Goal: Information Seeking & Learning: Learn about a topic

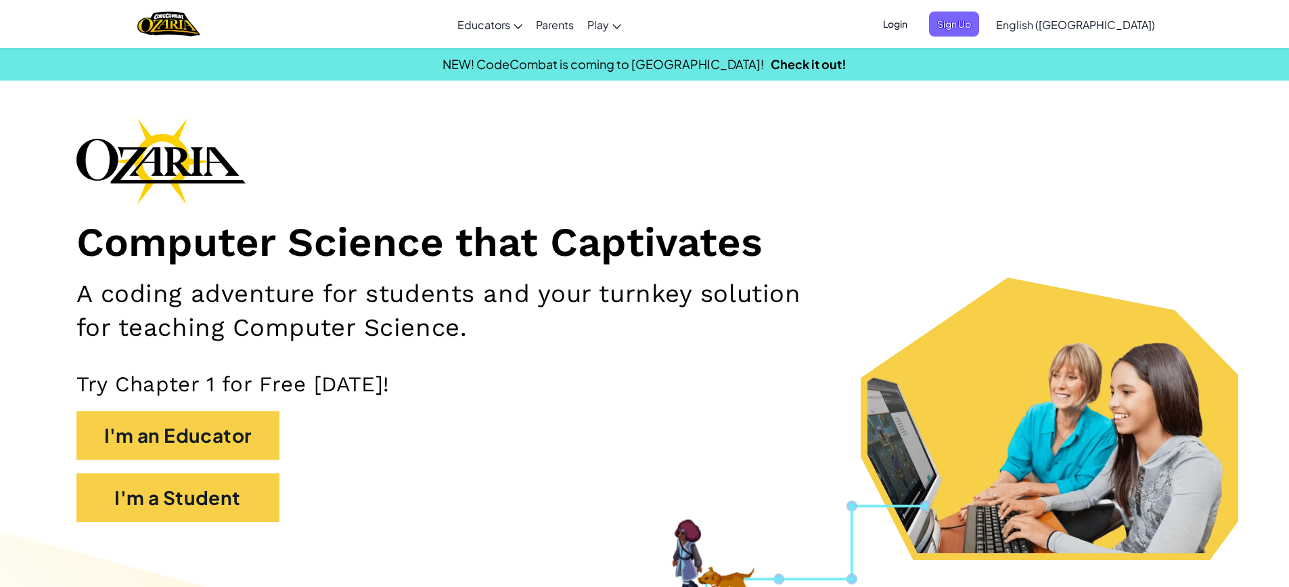
click at [916, 23] on span "Login" at bounding box center [895, 24] width 41 height 25
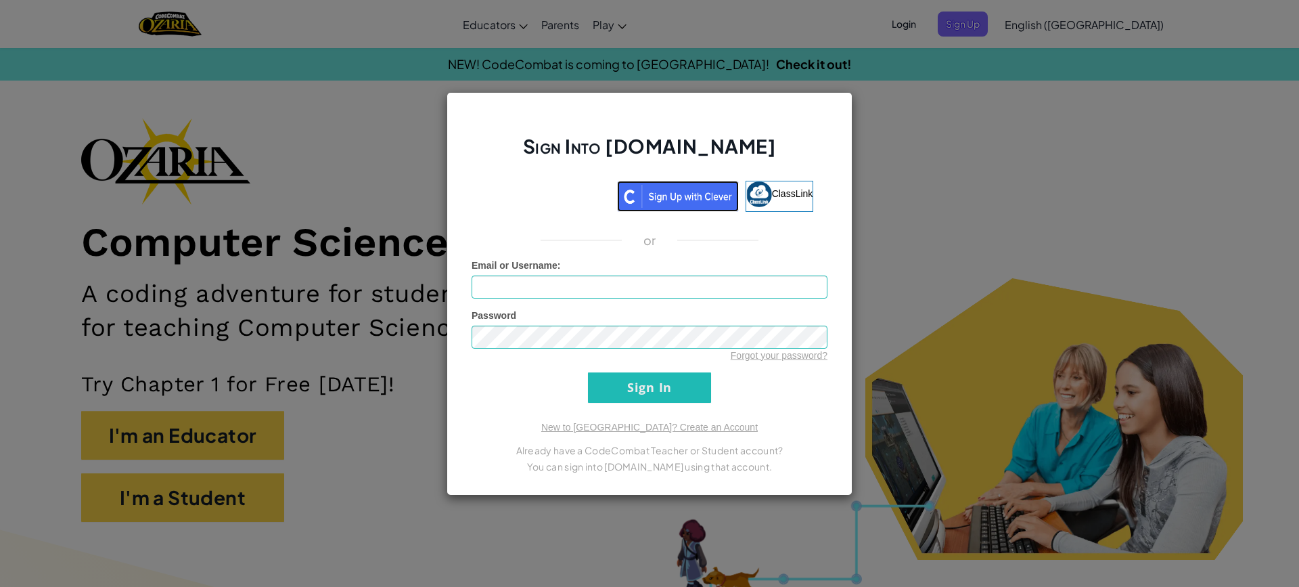
click at [689, 208] on img at bounding box center [678, 196] width 122 height 31
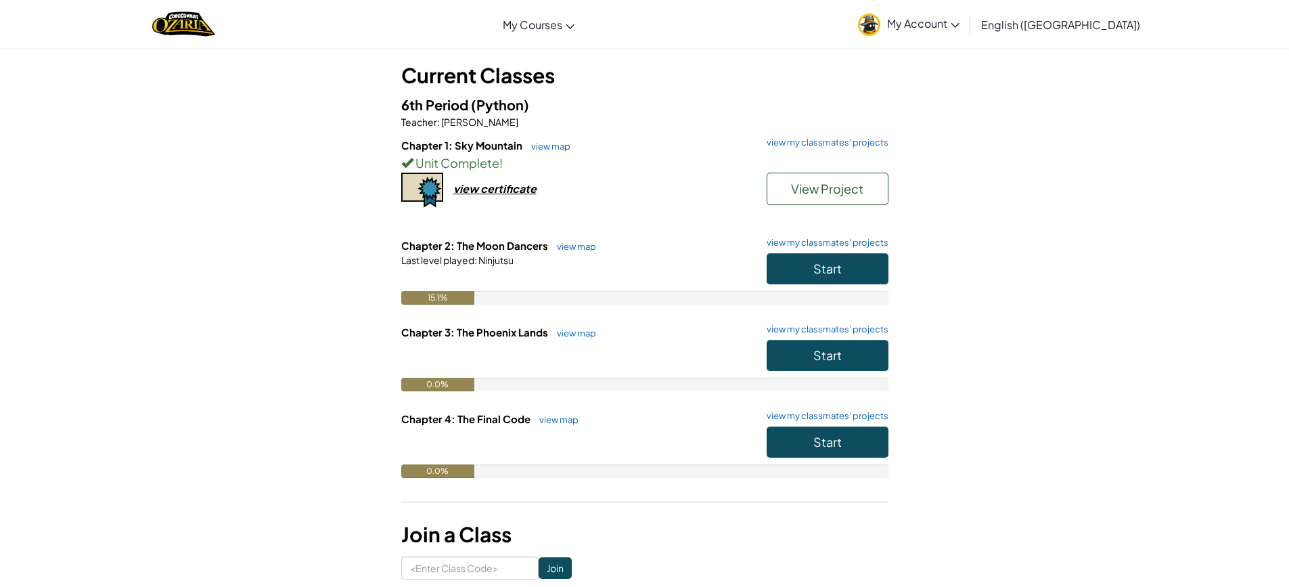
scroll to position [271, 0]
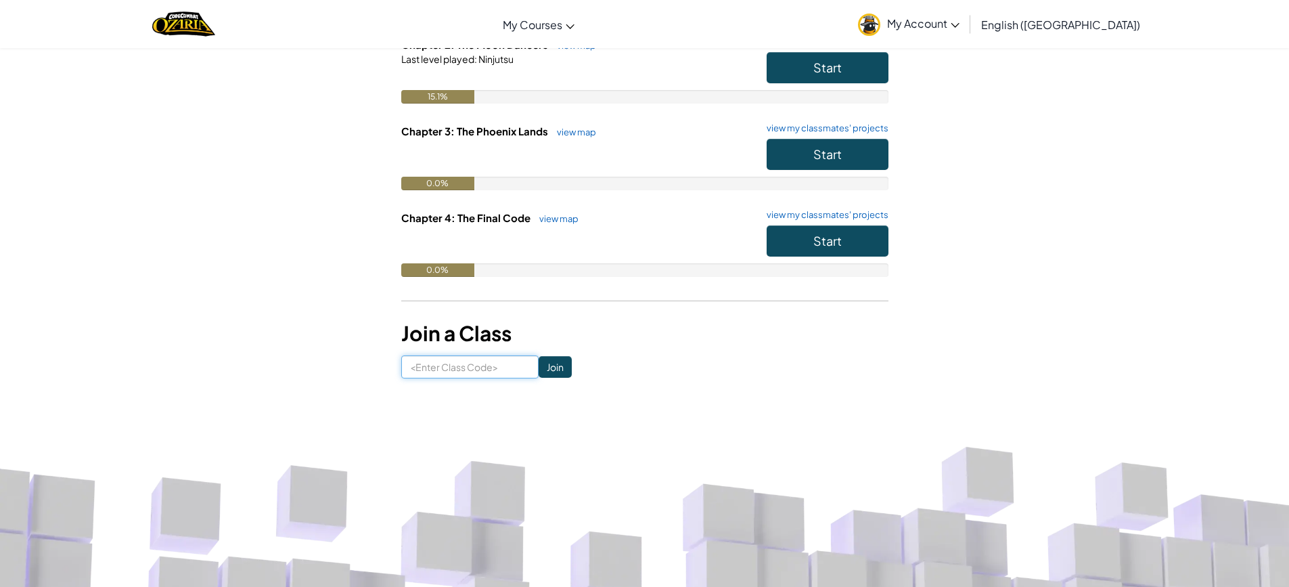
click at [493, 365] on input at bounding box center [469, 366] width 137 height 23
paste input "ShopRoadJump"
type input "ShopRoadJump"
click at [539, 363] on input "Join" at bounding box center [555, 367] width 33 height 22
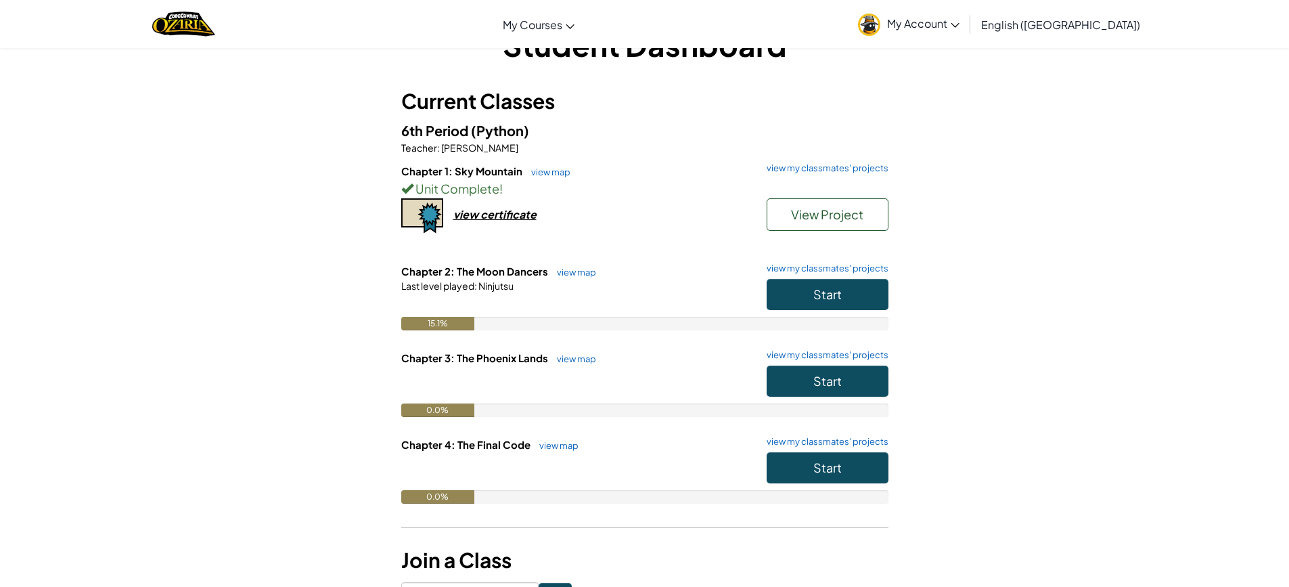
scroll to position [68, 0]
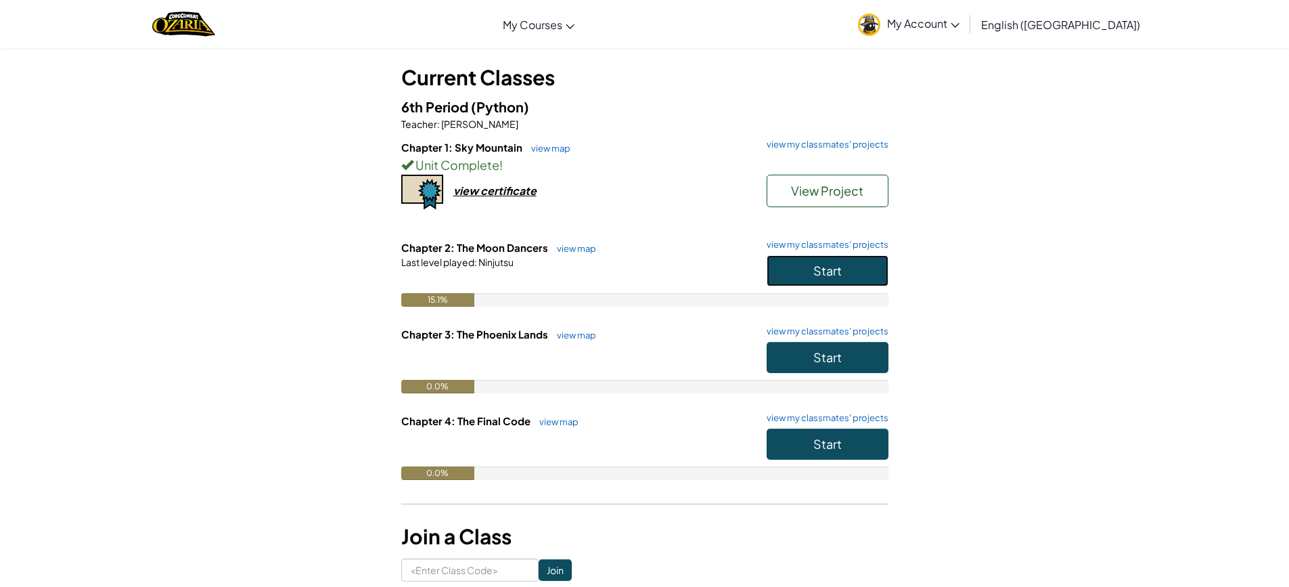
click at [851, 277] on button "Start" at bounding box center [828, 270] width 122 height 31
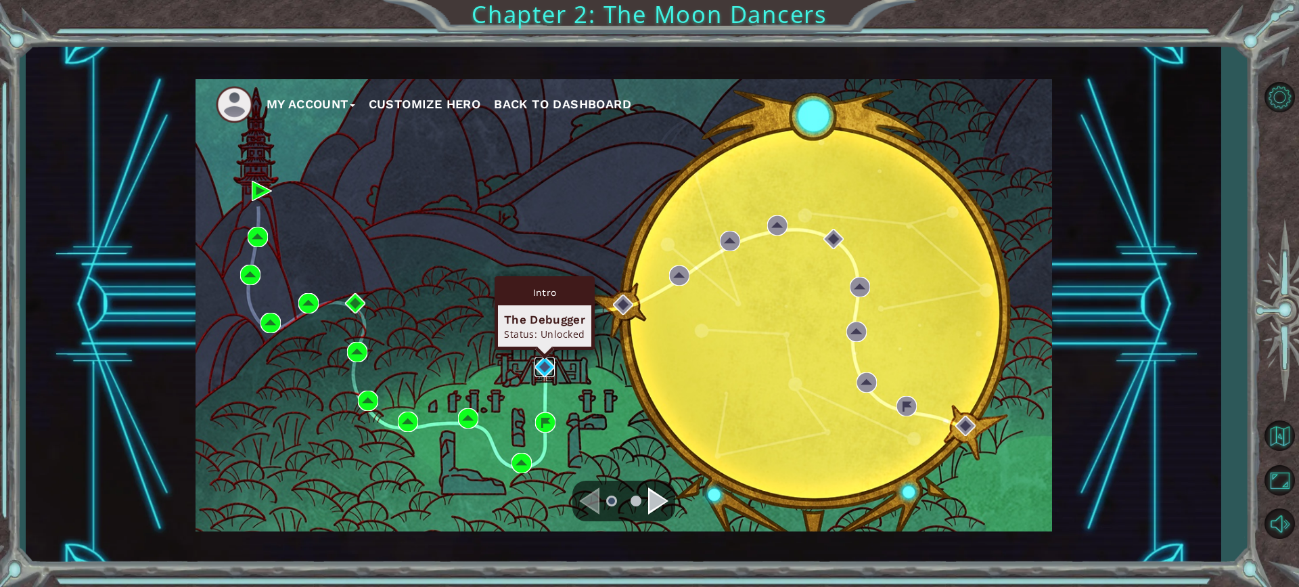
click at [544, 369] on img at bounding box center [545, 367] width 20 height 20
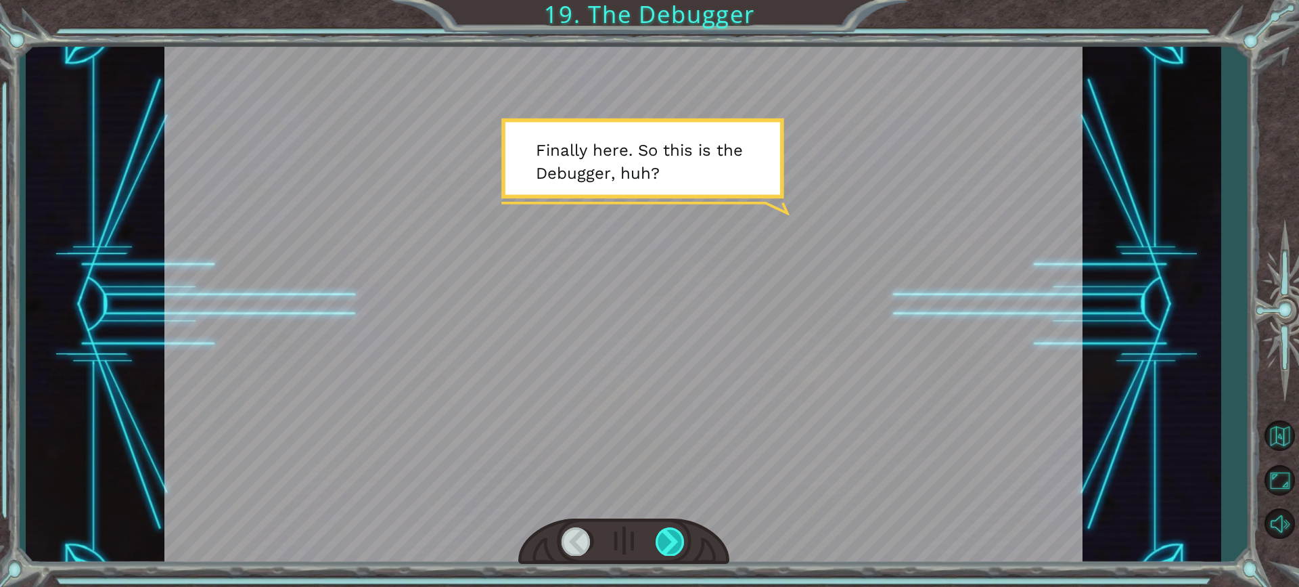
click at [669, 541] on div at bounding box center [671, 541] width 30 height 28
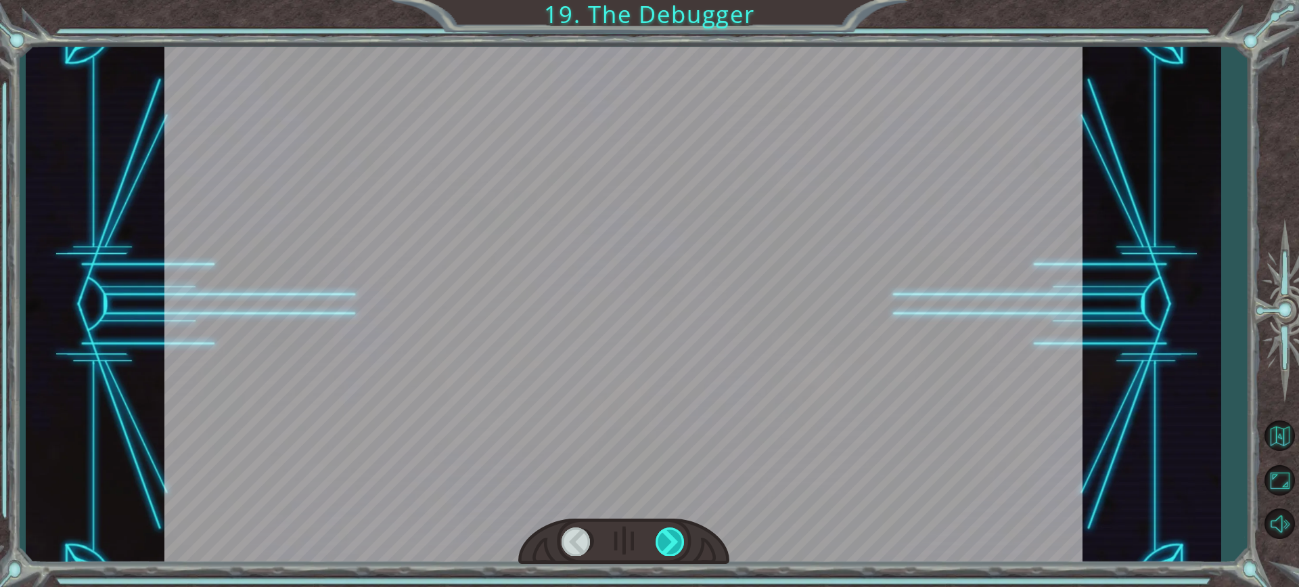
click at [667, 532] on div at bounding box center [671, 541] width 30 height 28
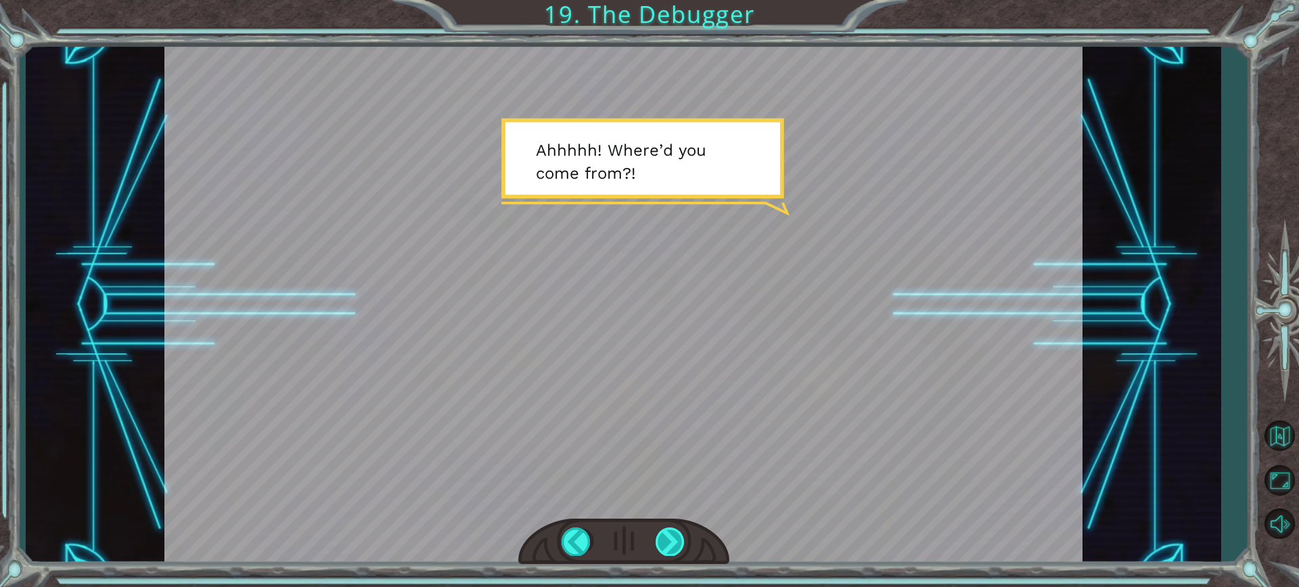
click at [665, 530] on div at bounding box center [671, 541] width 30 height 28
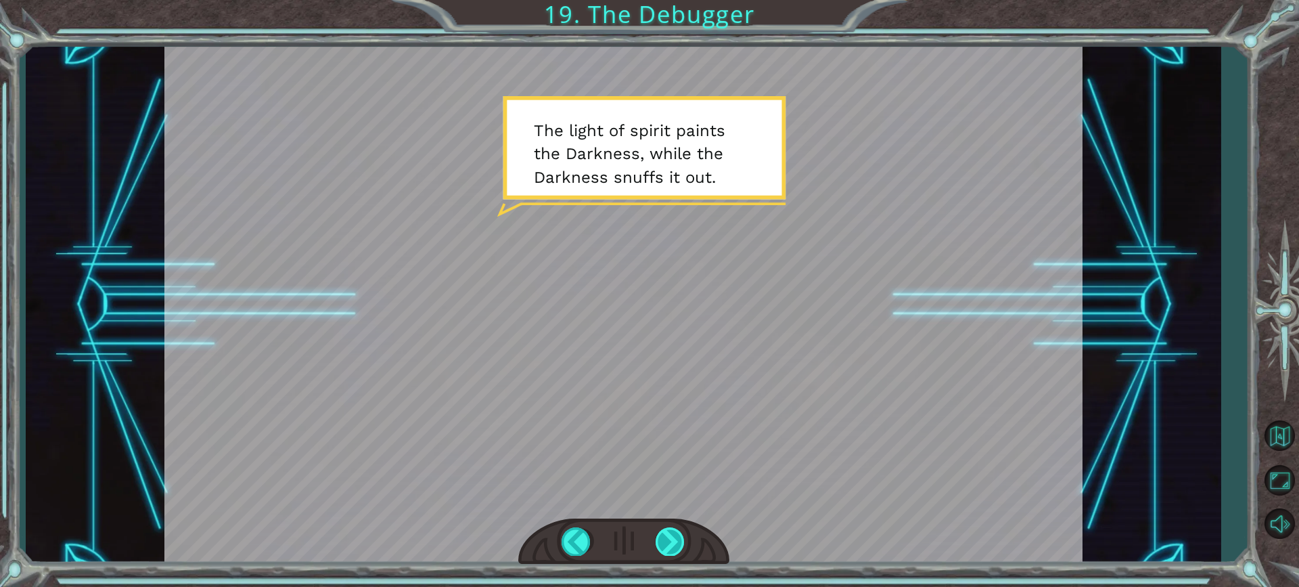
click at [657, 533] on div at bounding box center [671, 541] width 30 height 28
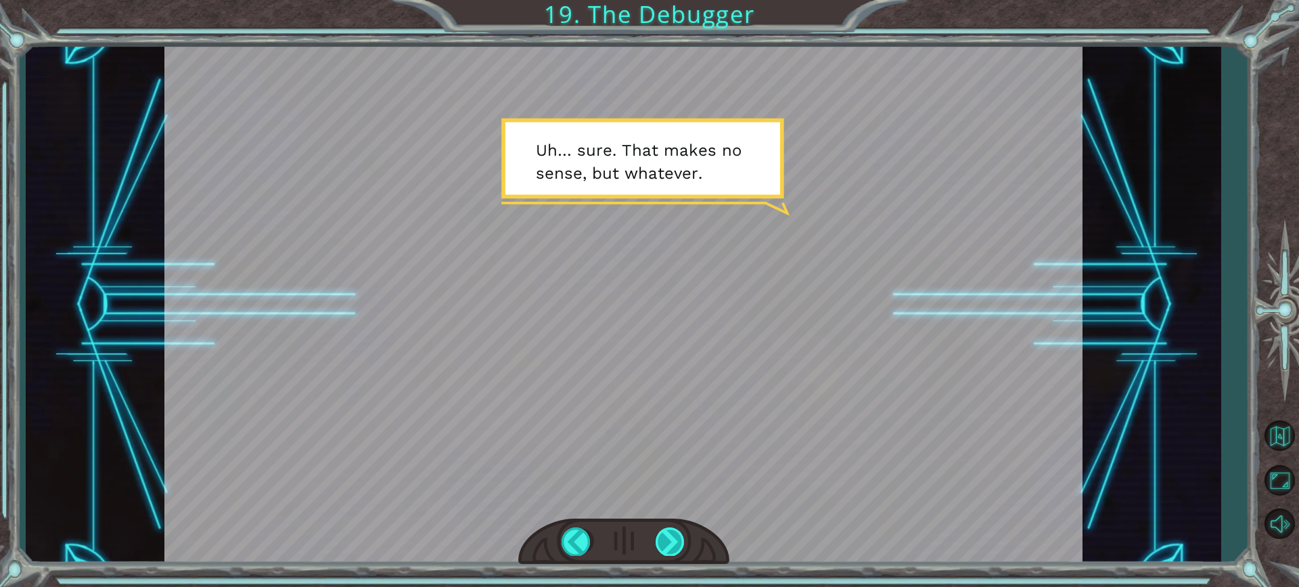
click at [666, 530] on div at bounding box center [671, 541] width 30 height 28
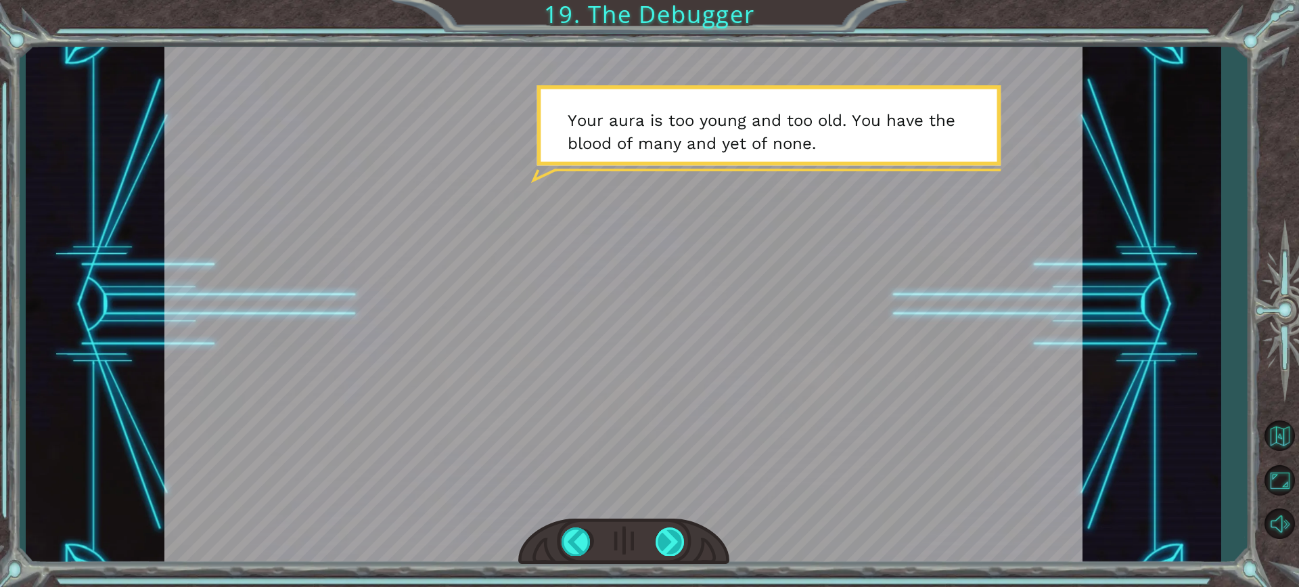
click at [673, 547] on div at bounding box center [671, 541] width 30 height 28
click at [665, 529] on div at bounding box center [671, 541] width 30 height 28
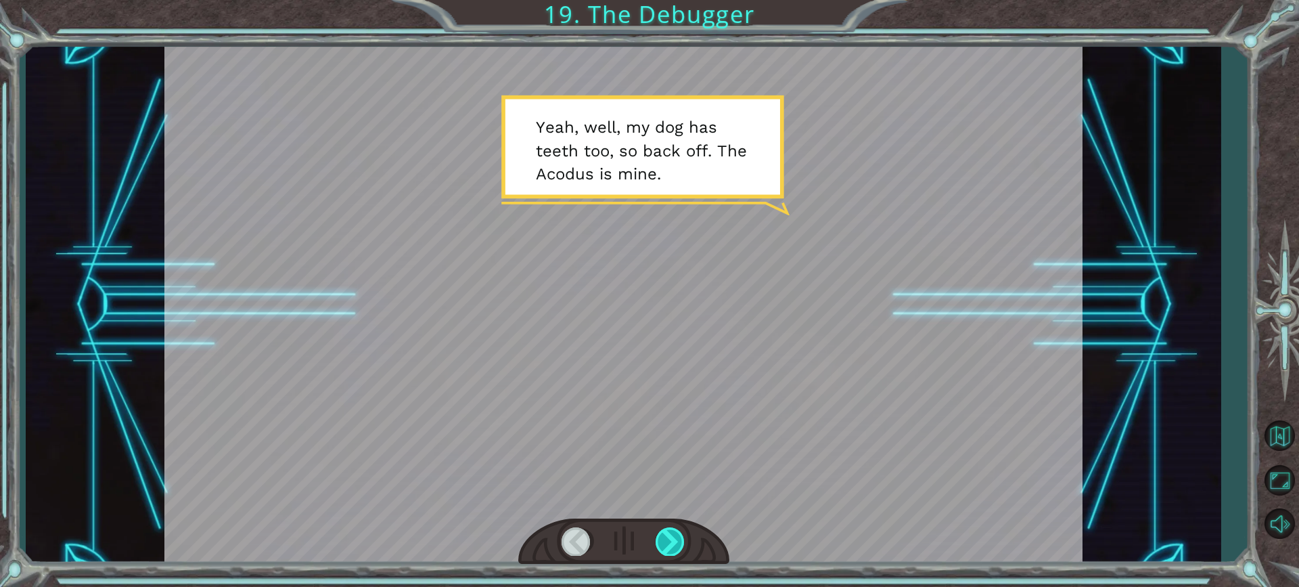
click at [665, 529] on div at bounding box center [671, 541] width 30 height 28
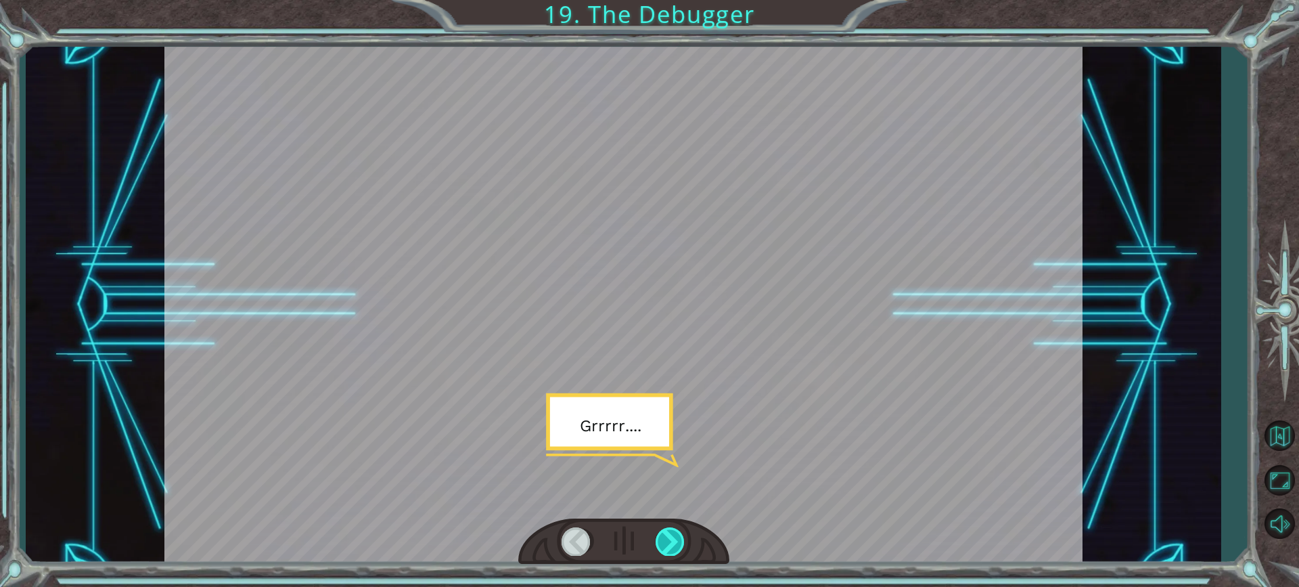
click at [665, 529] on div at bounding box center [671, 541] width 30 height 28
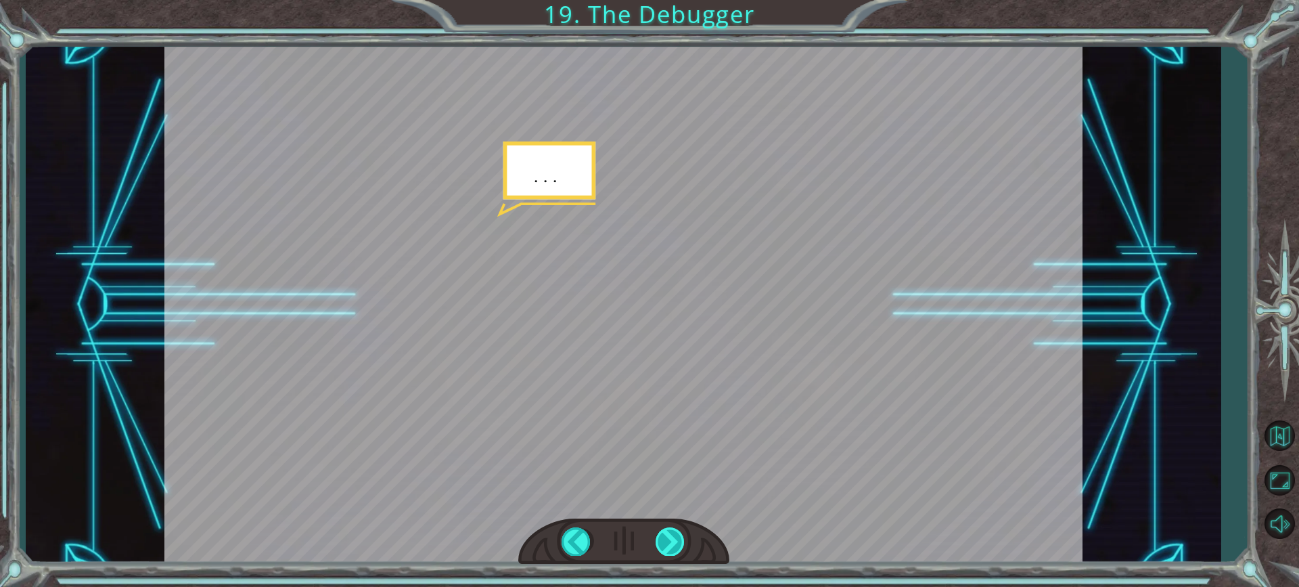
click at [665, 529] on div at bounding box center [671, 541] width 30 height 28
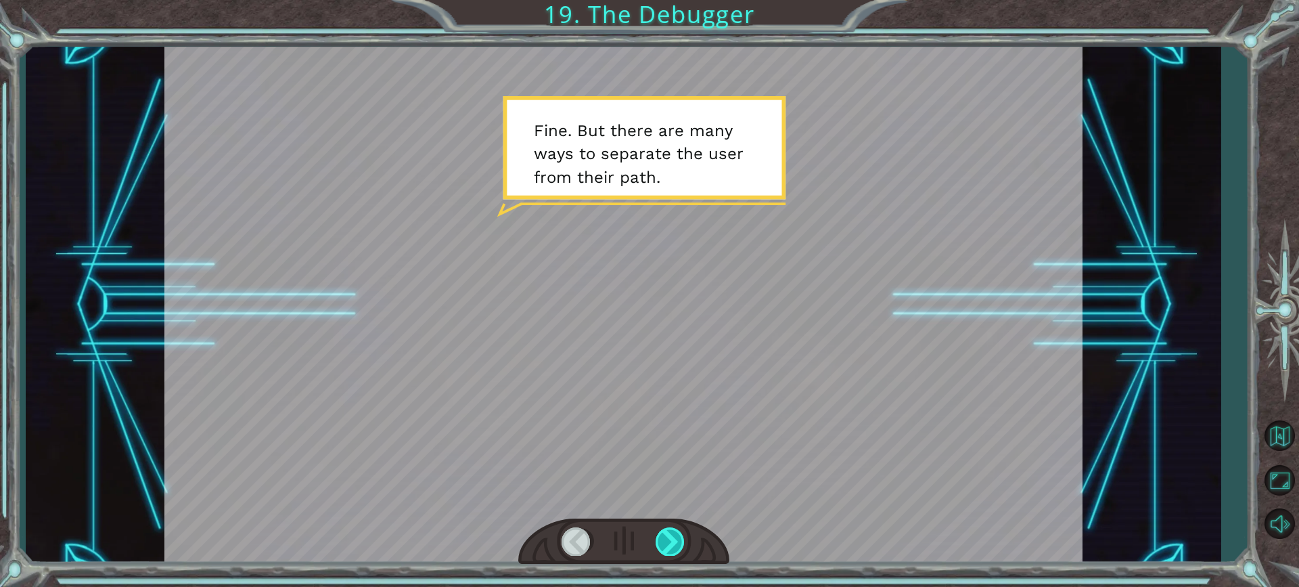
click at [665, 529] on div at bounding box center [671, 541] width 30 height 28
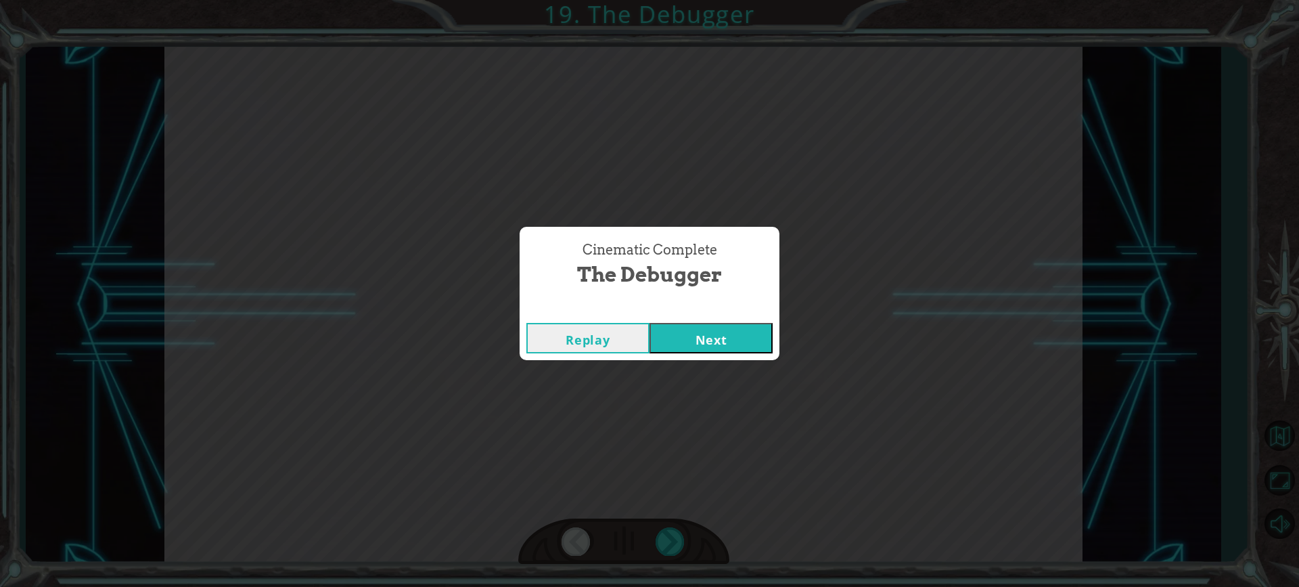
click at [722, 347] on button "Next" at bounding box center [711, 338] width 123 height 30
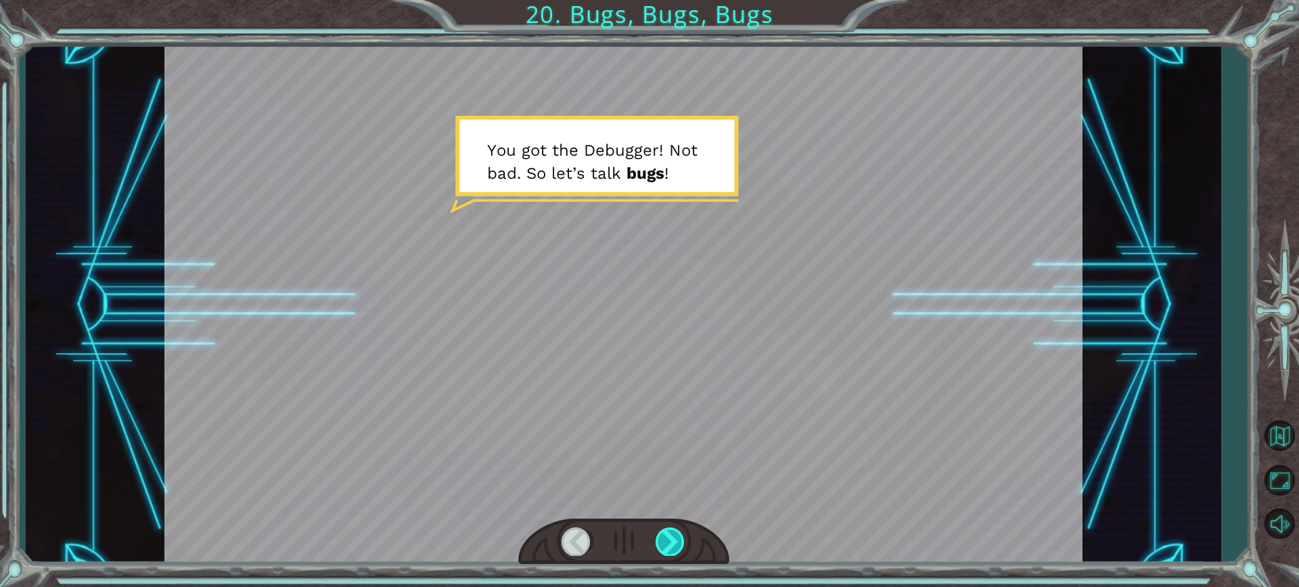
click at [664, 543] on div at bounding box center [671, 541] width 30 height 28
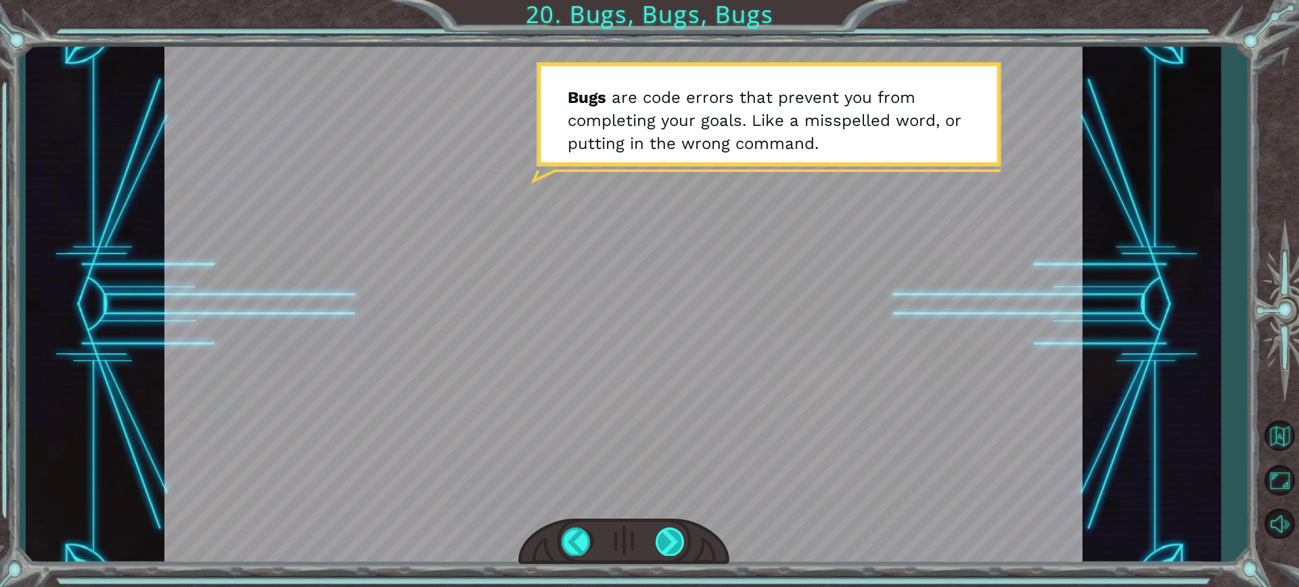
click at [678, 545] on div at bounding box center [671, 541] width 30 height 28
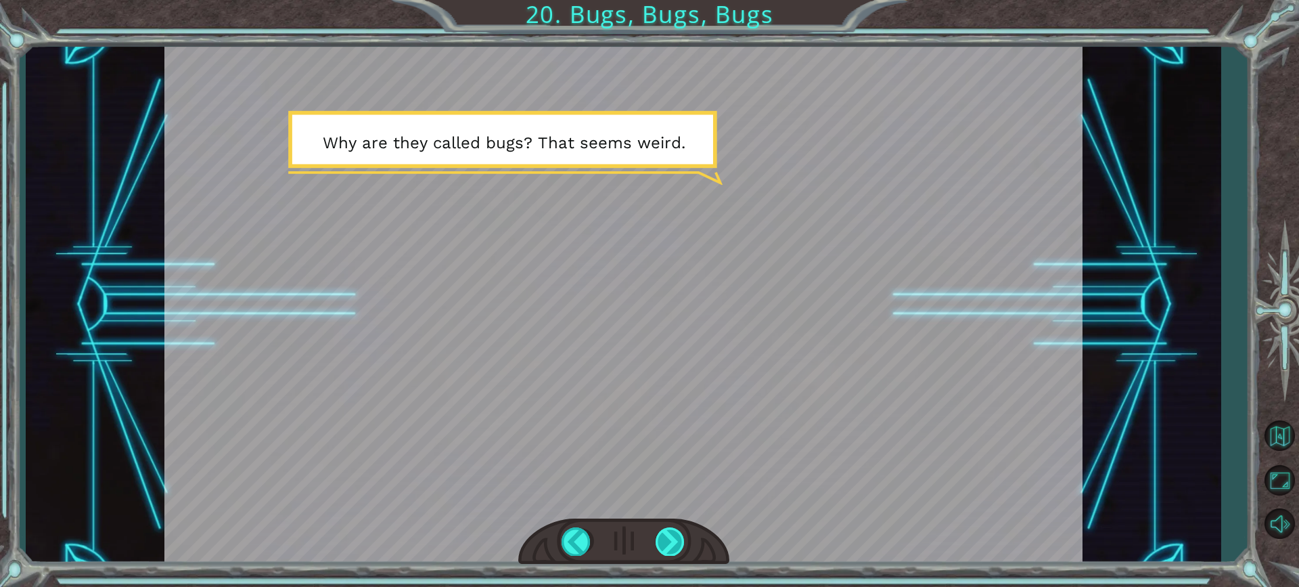
click at [666, 536] on div at bounding box center [671, 541] width 30 height 28
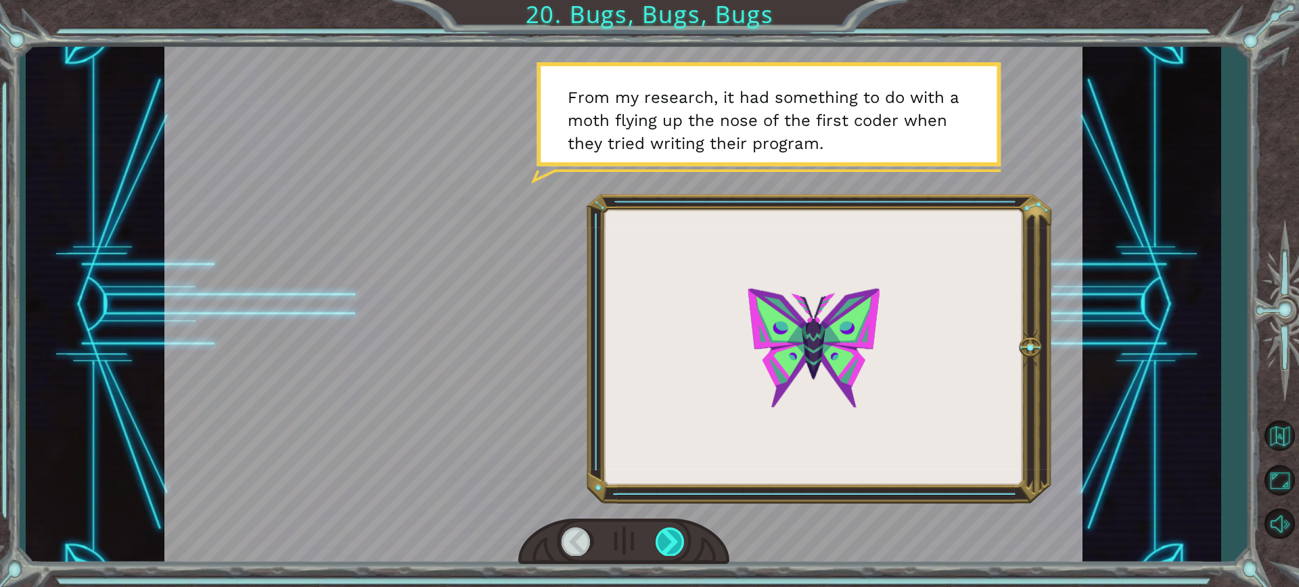
click at [667, 541] on div at bounding box center [671, 541] width 30 height 28
click at [673, 545] on div at bounding box center [671, 541] width 30 height 28
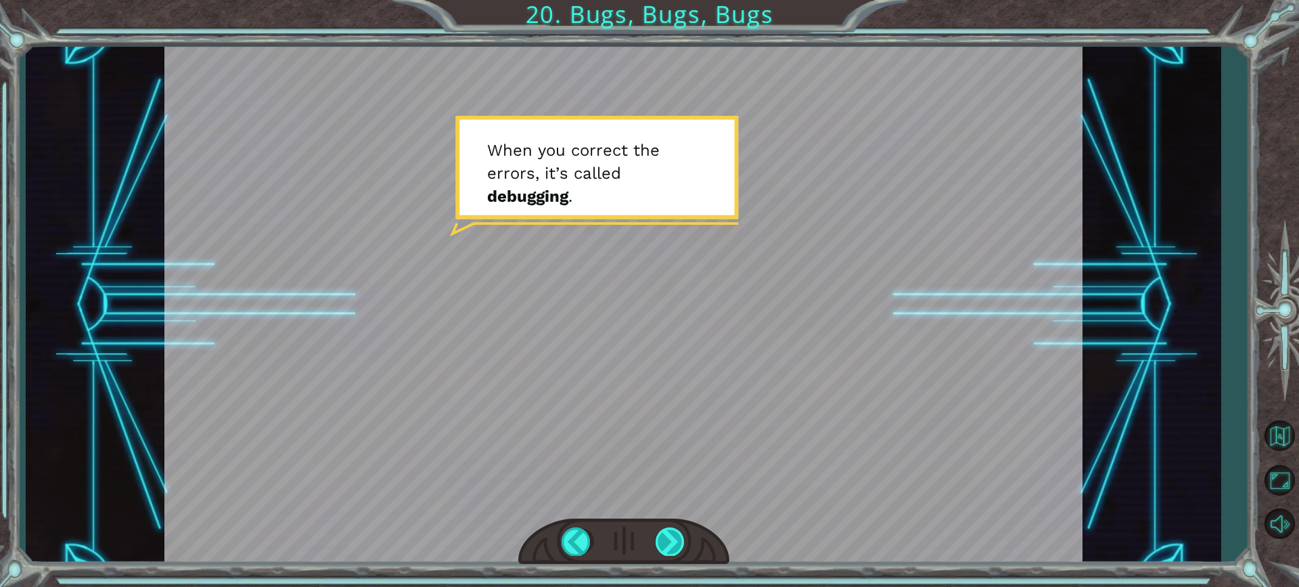
click at [663, 541] on div at bounding box center [671, 541] width 30 height 28
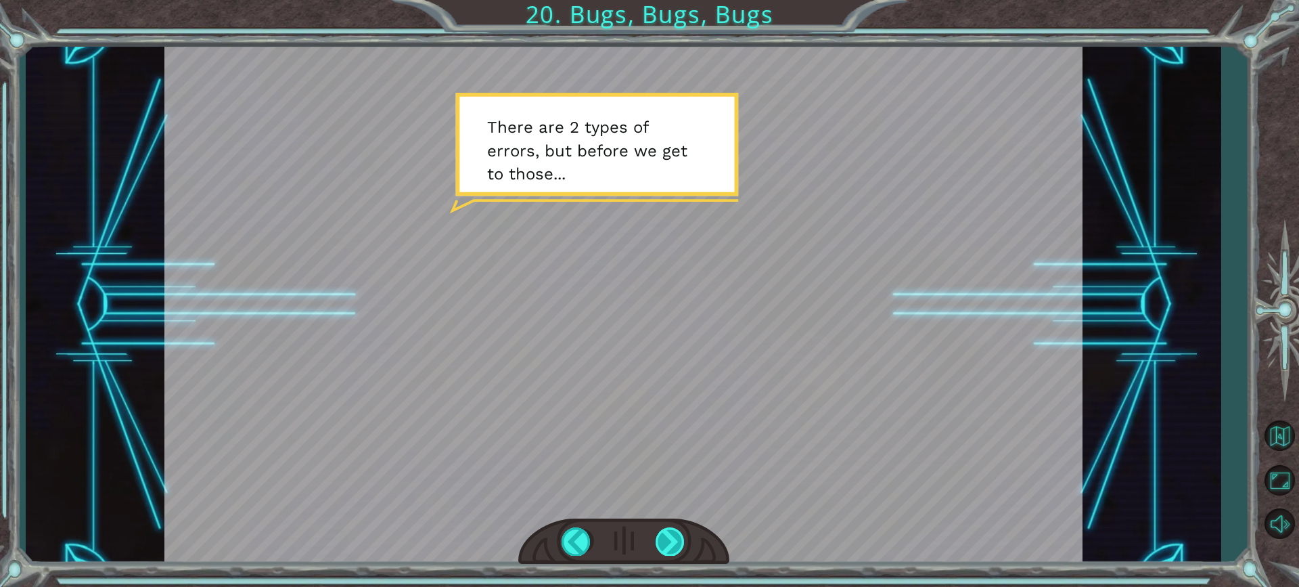
click at [677, 541] on div at bounding box center [671, 541] width 30 height 28
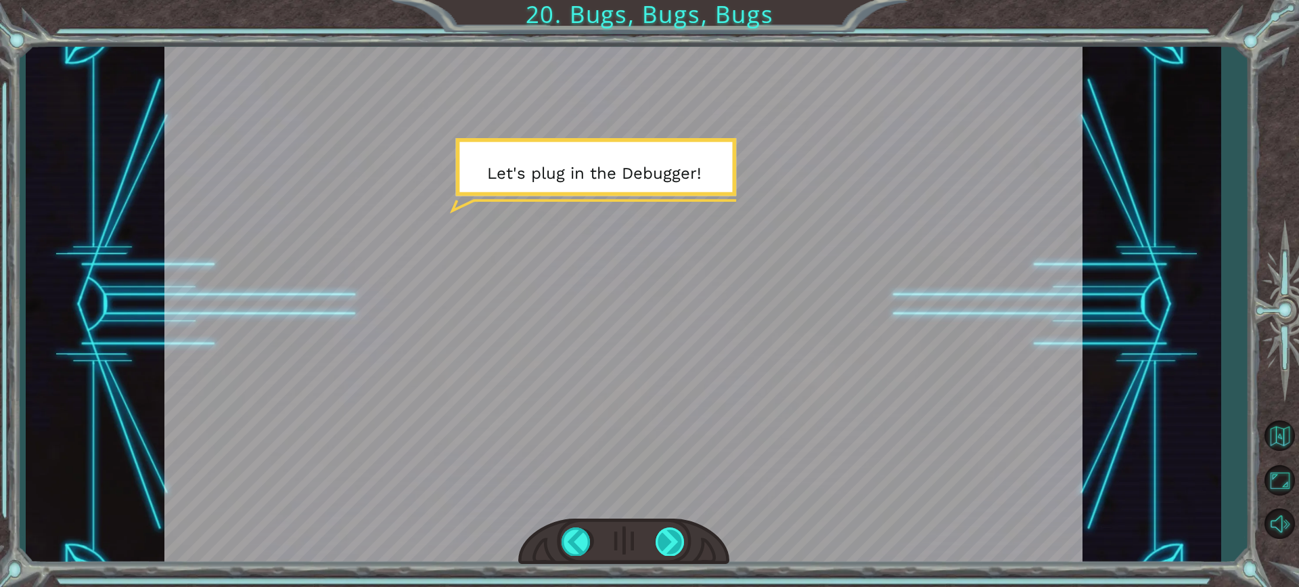
click at [677, 543] on div at bounding box center [671, 541] width 30 height 28
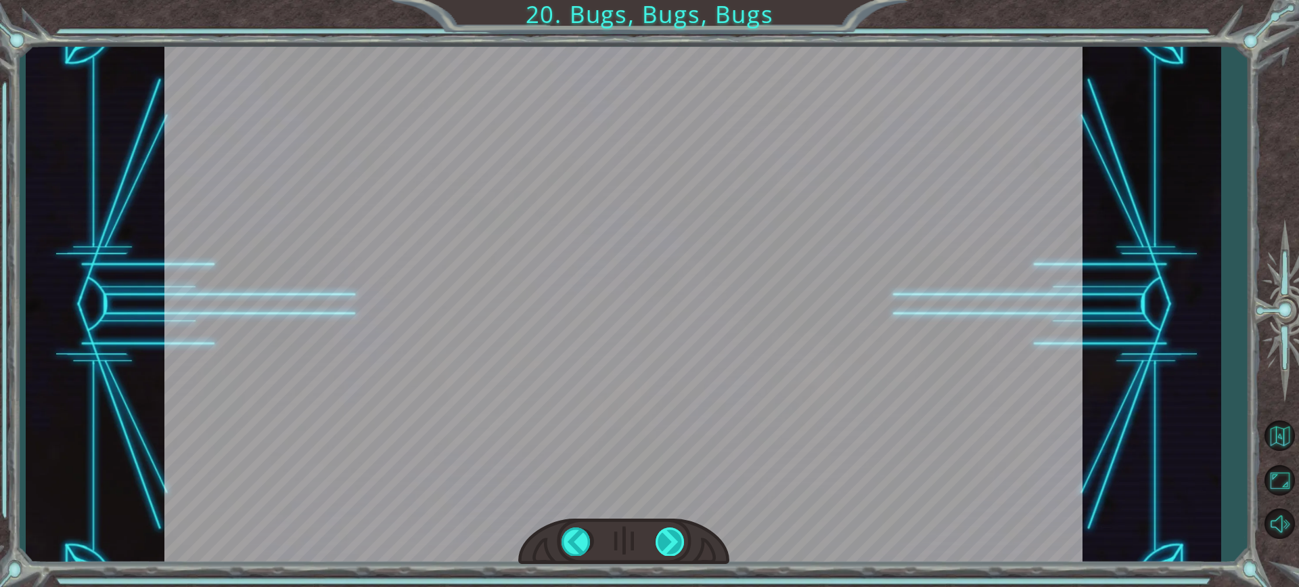
click at [677, 542] on div at bounding box center [671, 541] width 30 height 28
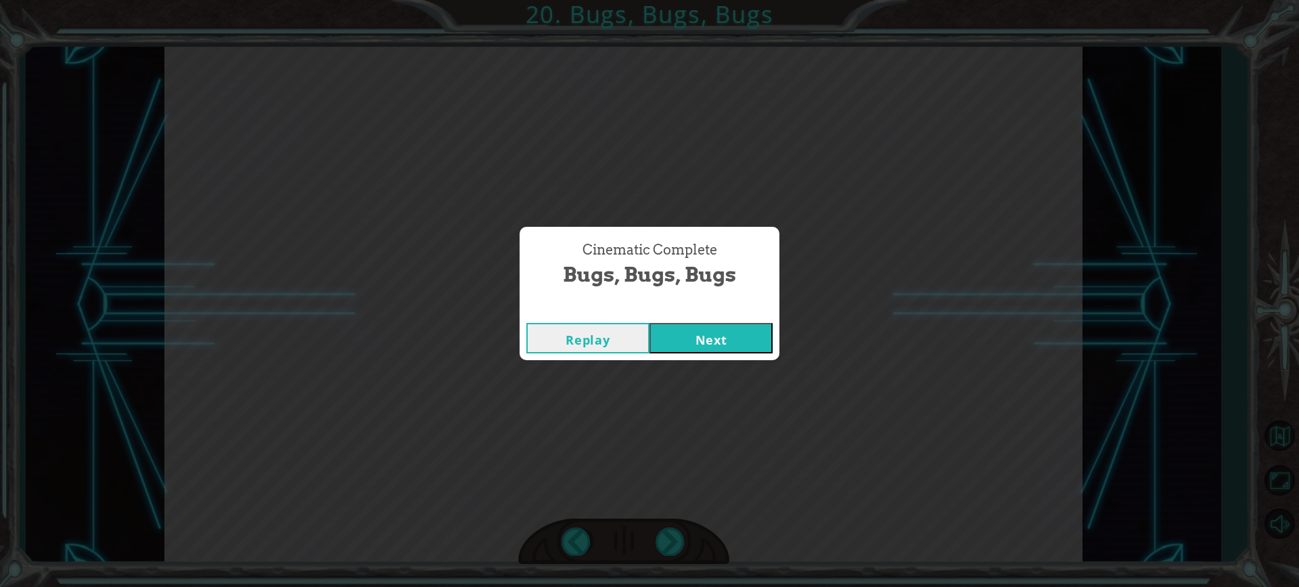
click at [680, 332] on button "Next" at bounding box center [711, 338] width 123 height 30
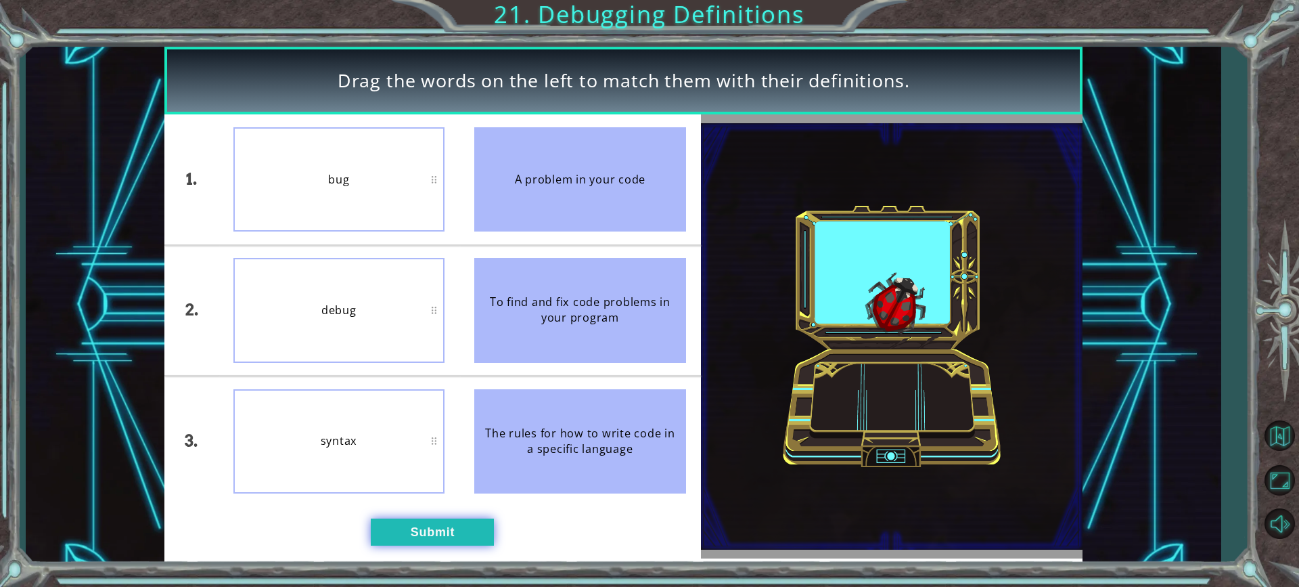
click at [483, 535] on button "Submit" at bounding box center [432, 531] width 123 height 27
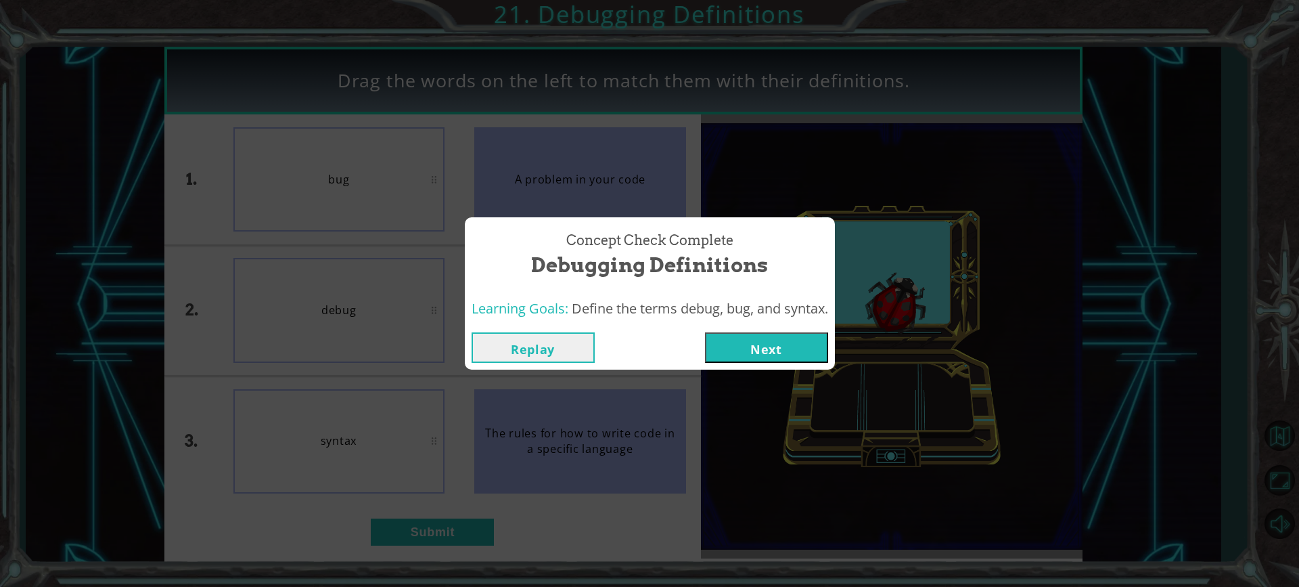
click at [789, 359] on button "Next" at bounding box center [766, 347] width 123 height 30
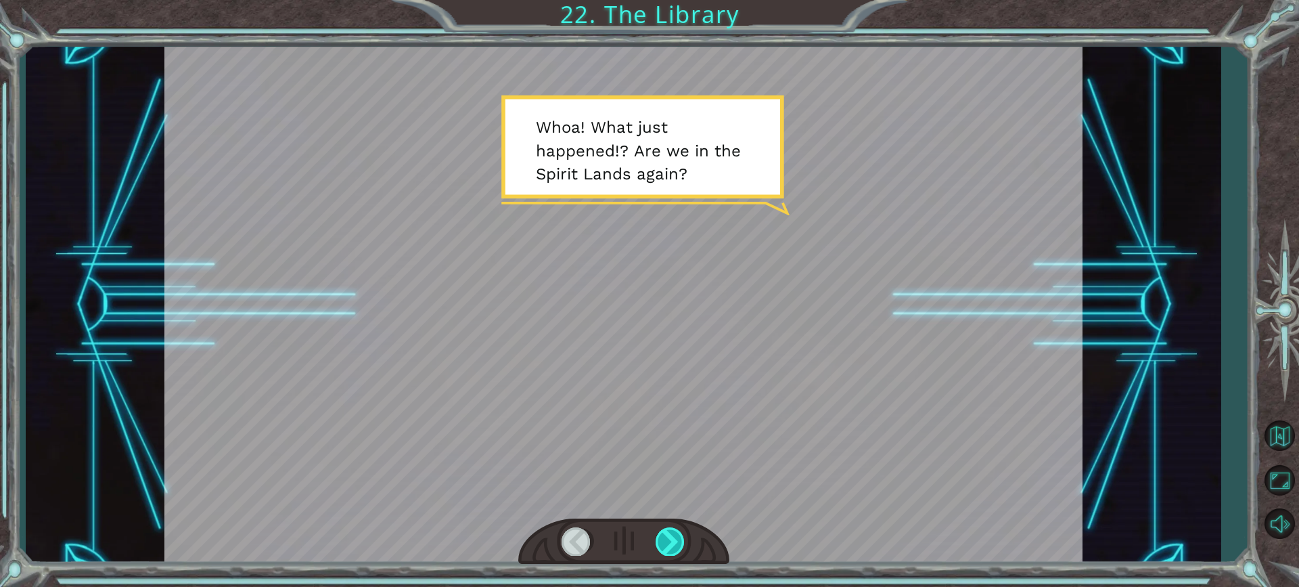
click at [674, 532] on div at bounding box center [671, 541] width 30 height 28
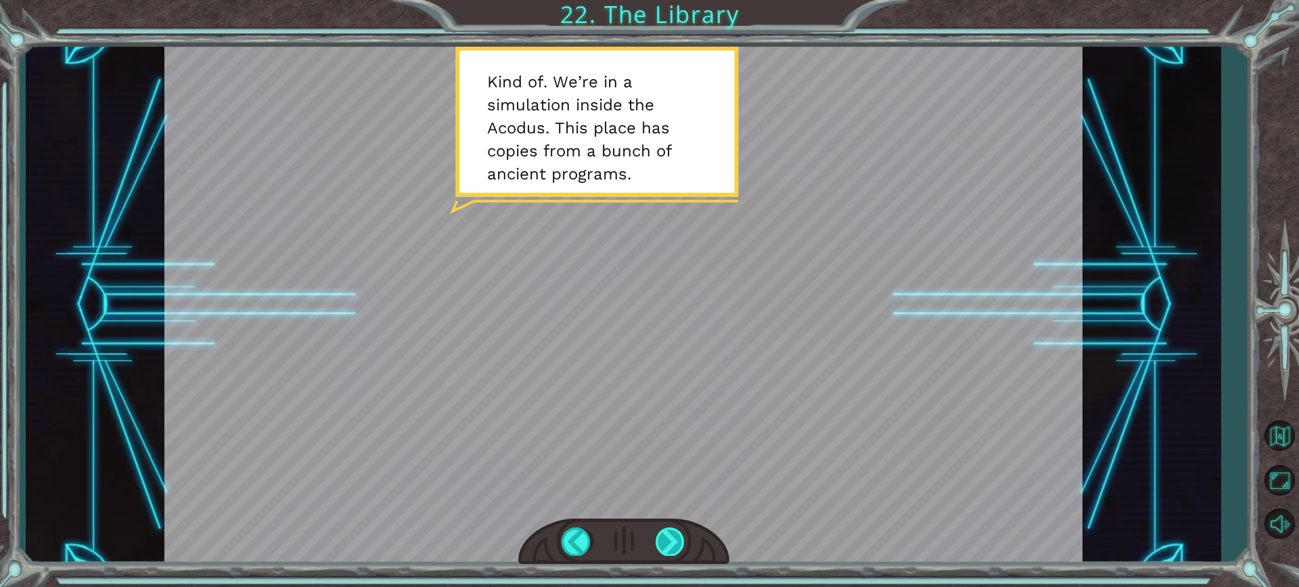
click at [668, 546] on div at bounding box center [671, 541] width 30 height 28
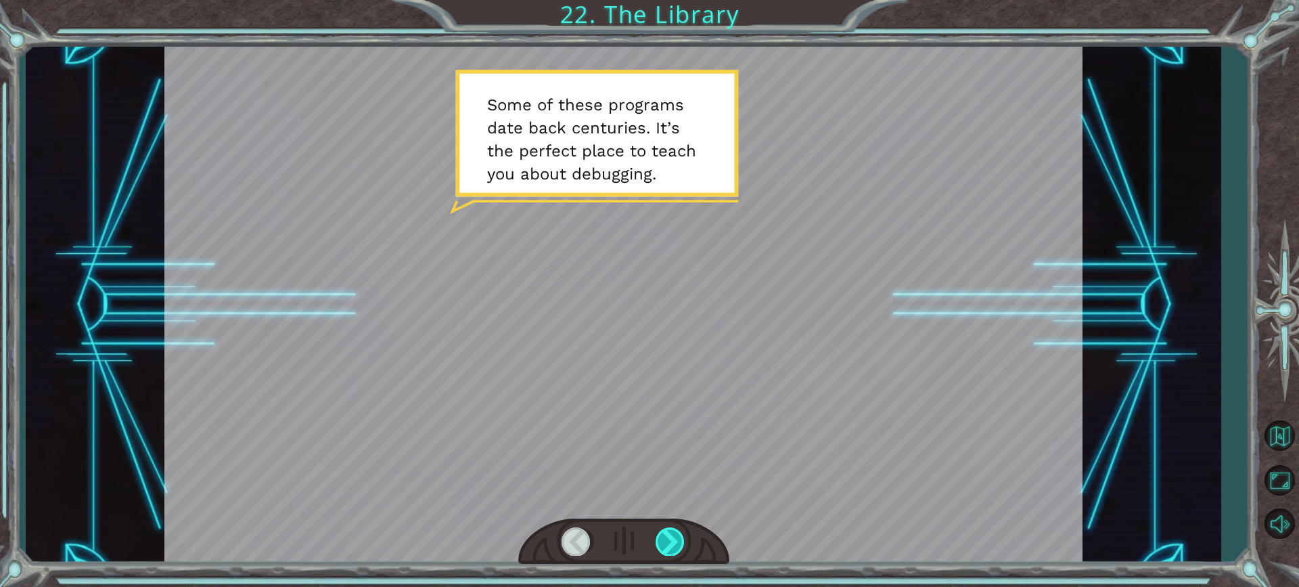
click at [671, 541] on div at bounding box center [671, 541] width 30 height 28
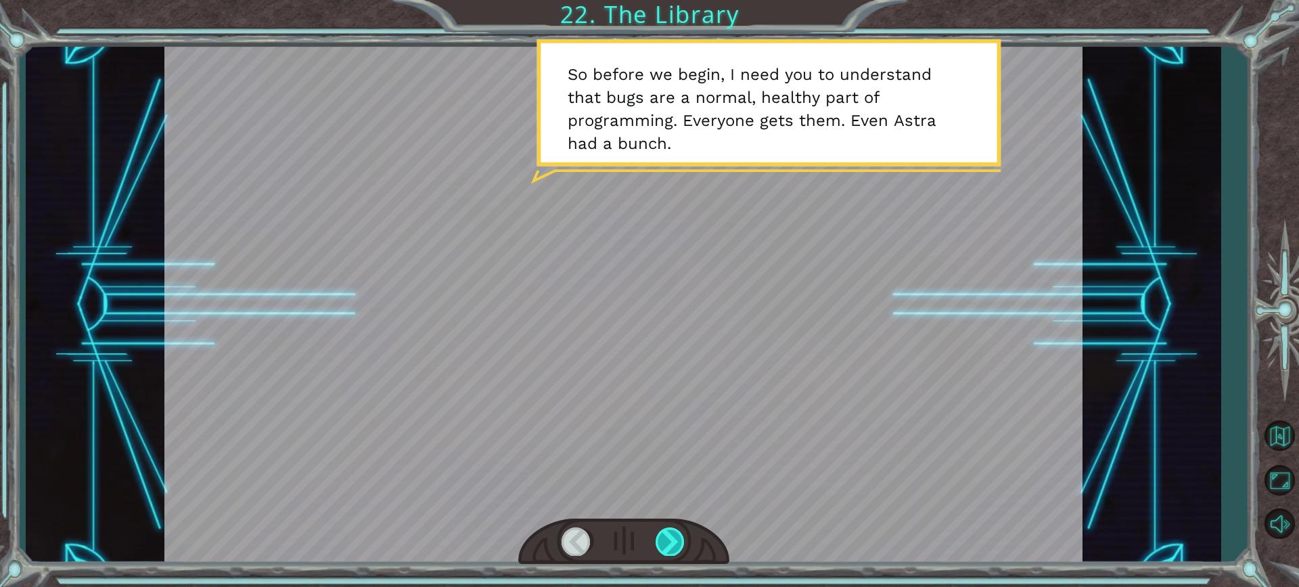
click at [671, 541] on div at bounding box center [671, 541] width 30 height 28
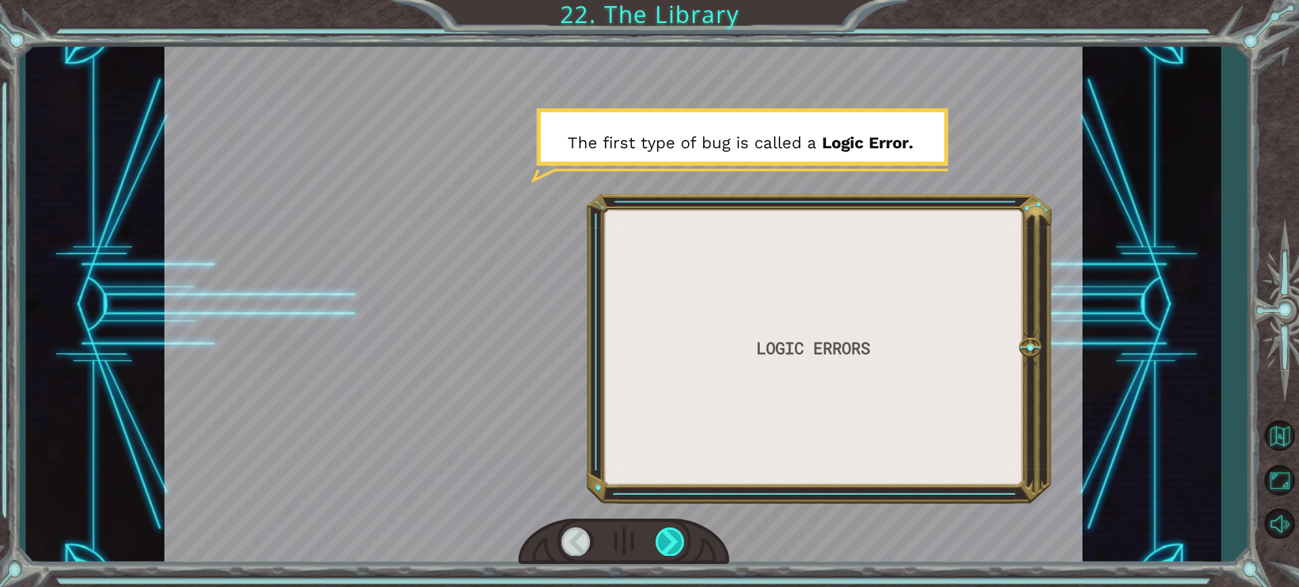
click at [672, 541] on div at bounding box center [671, 541] width 30 height 28
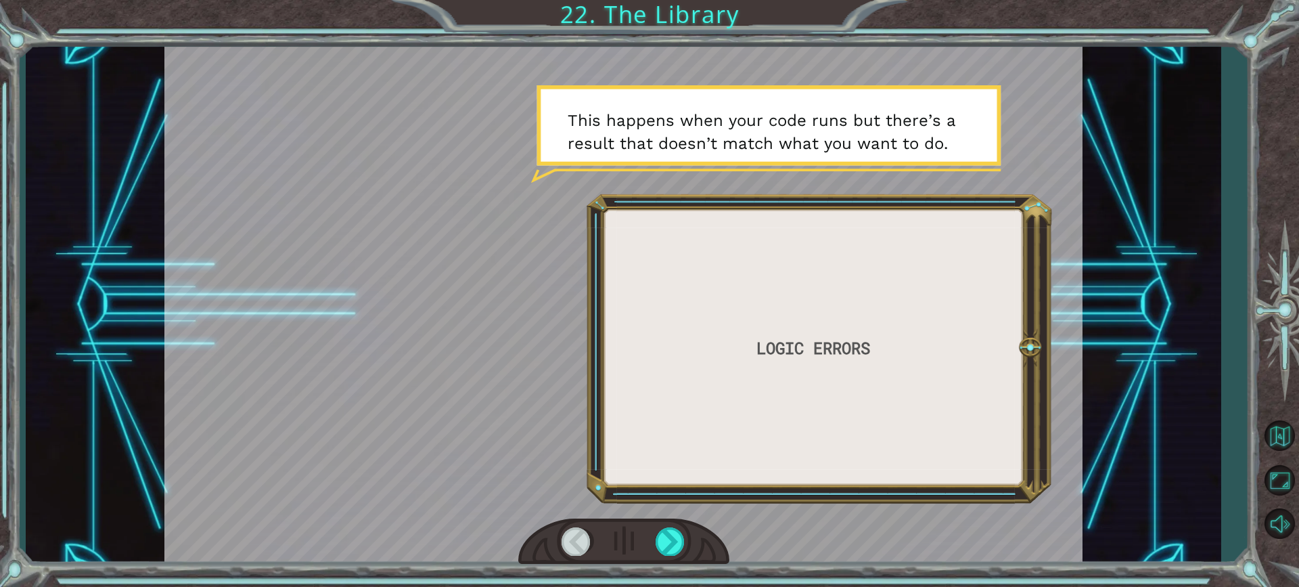
click at [686, 522] on div at bounding box center [623, 541] width 211 height 47
click at [676, 538] on div at bounding box center [671, 541] width 30 height 28
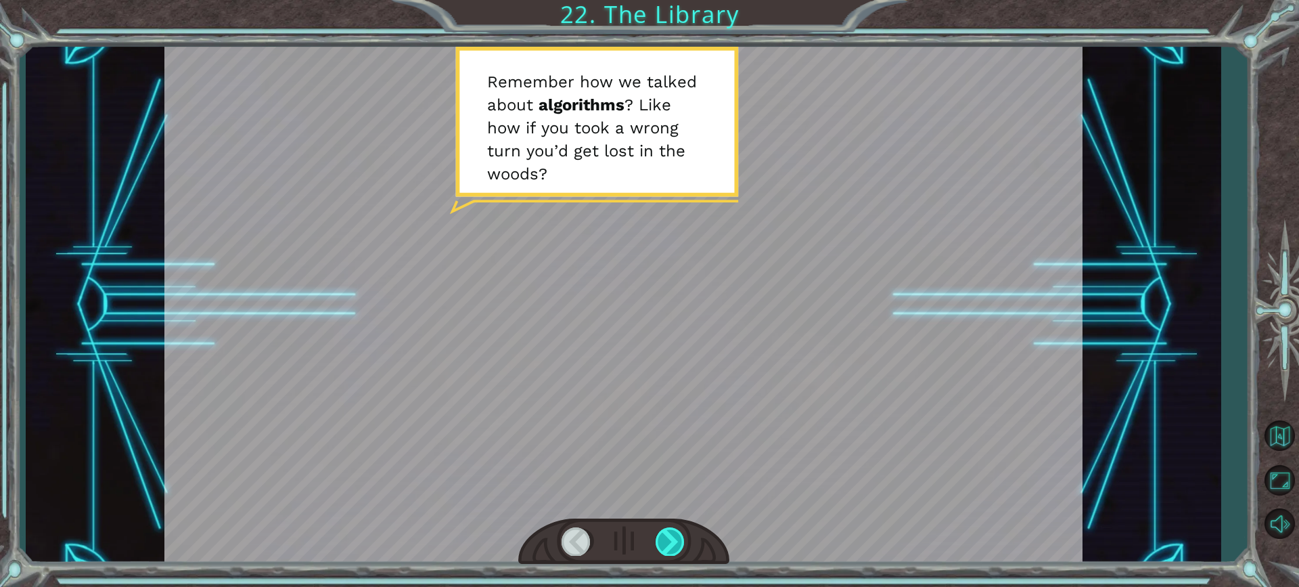
click at [678, 537] on div at bounding box center [671, 541] width 30 height 28
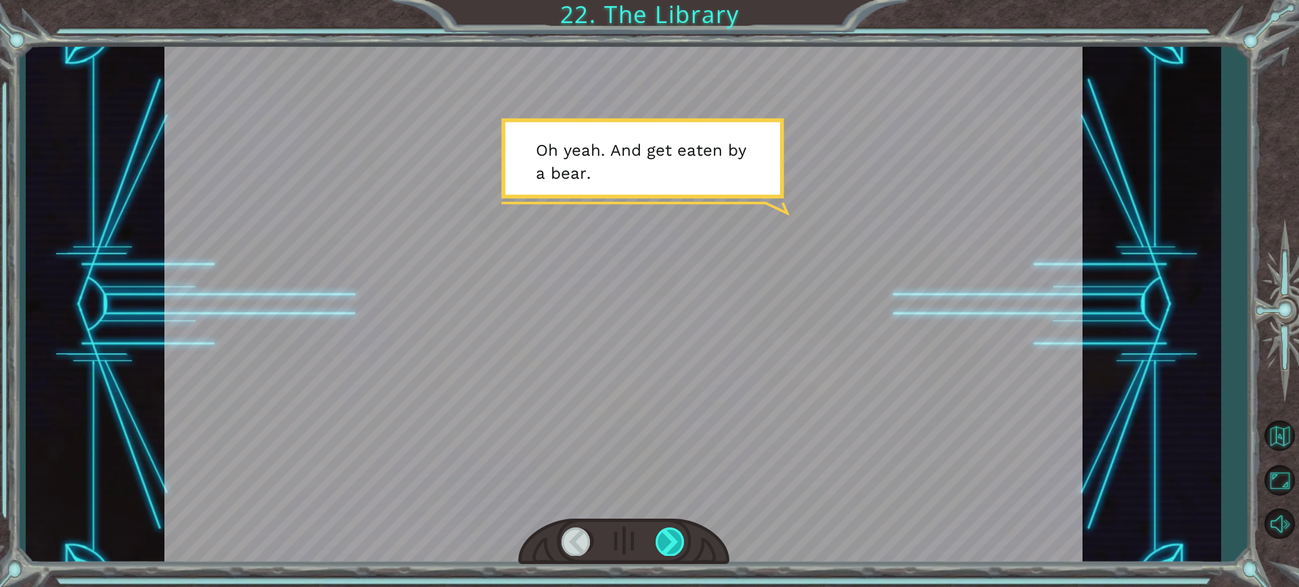
click at [679, 536] on div at bounding box center [671, 541] width 30 height 28
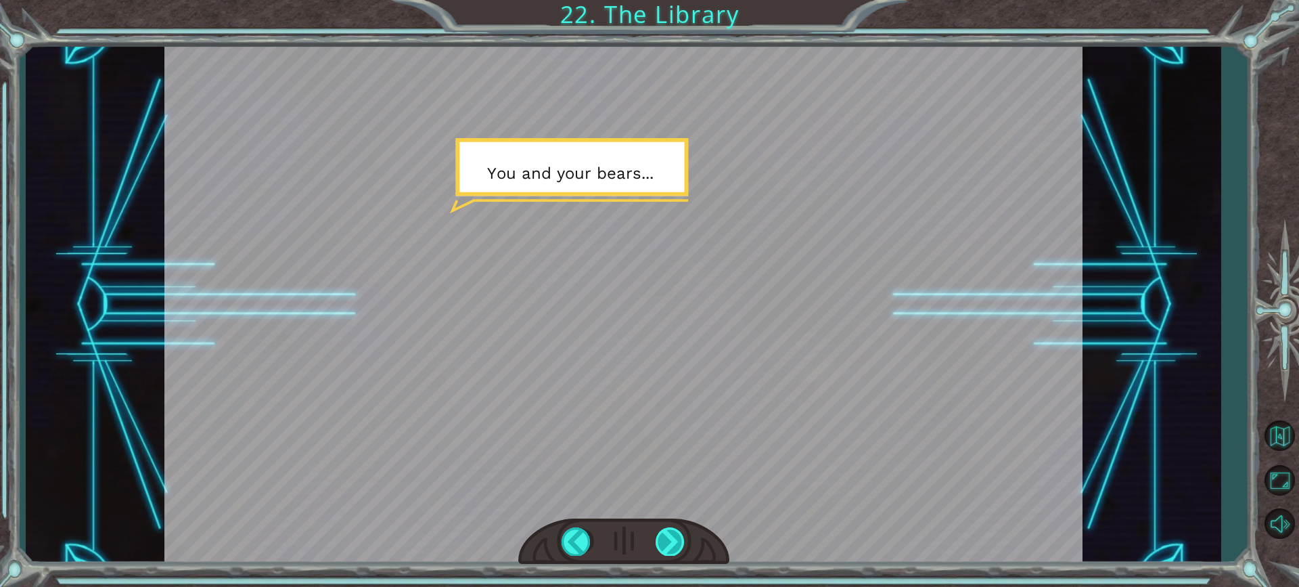
click at [679, 536] on div at bounding box center [671, 541] width 30 height 28
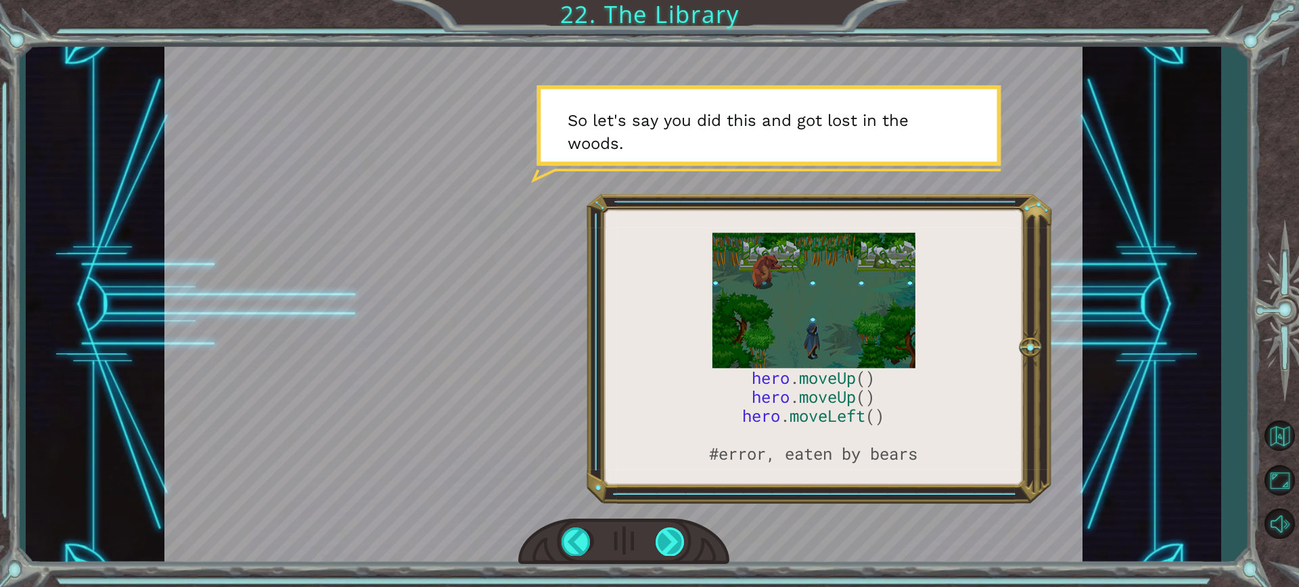
click at [681, 535] on div at bounding box center [671, 541] width 30 height 28
click at [682, 534] on div at bounding box center [671, 541] width 30 height 28
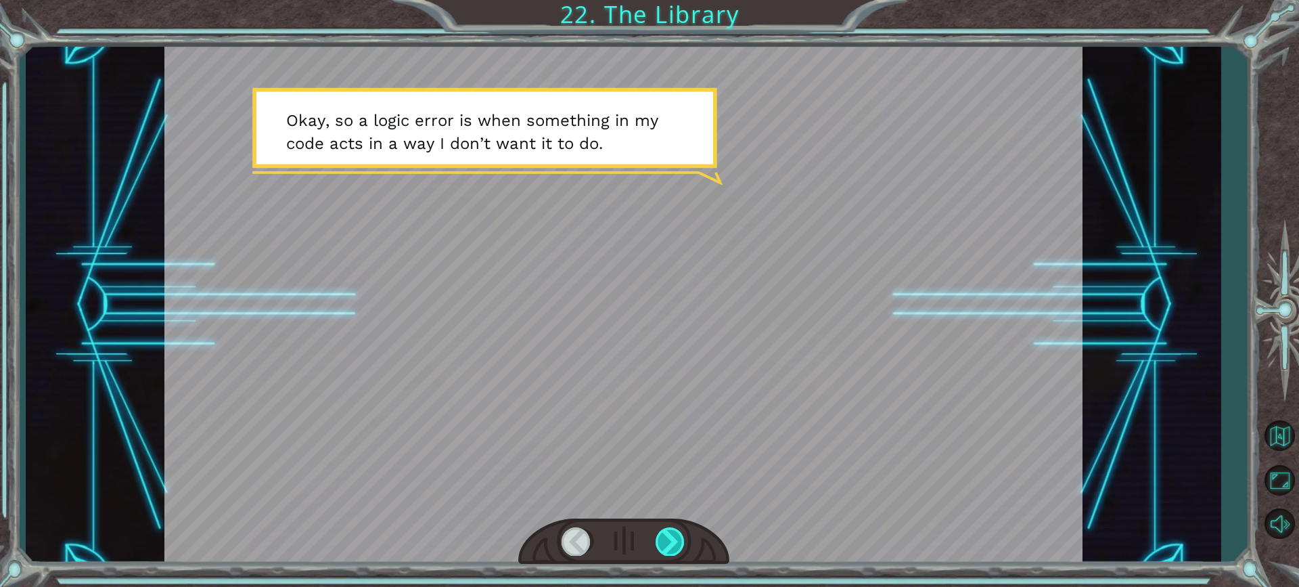
click at [682, 534] on div at bounding box center [671, 541] width 30 height 28
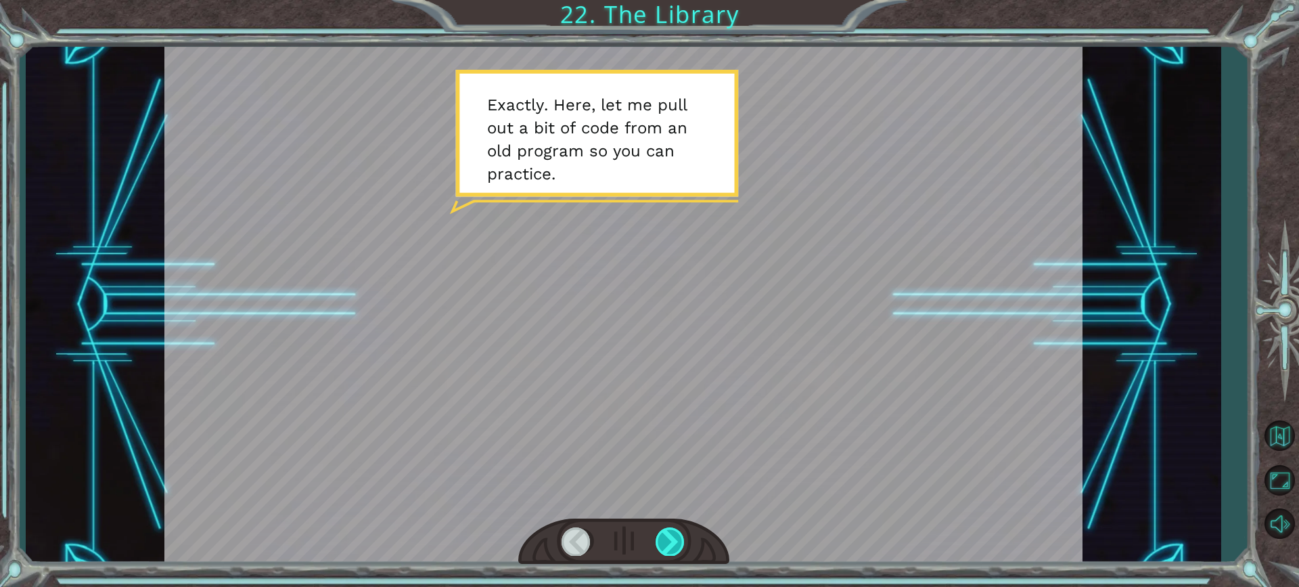
click at [682, 534] on div at bounding box center [671, 541] width 30 height 28
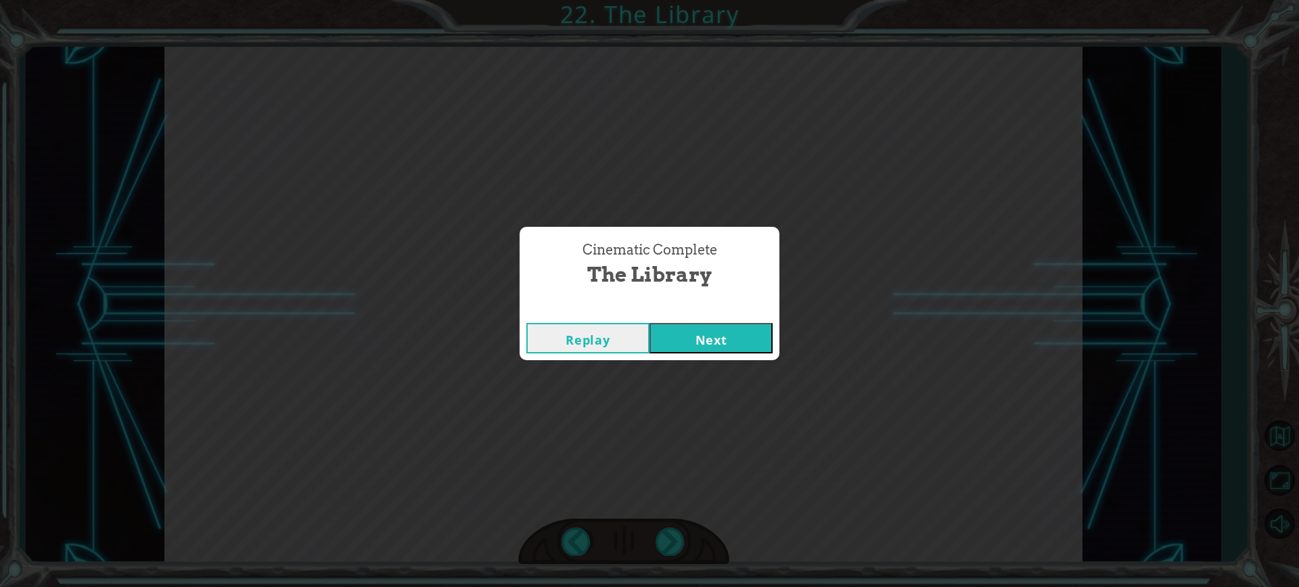
click at [706, 333] on button "Next" at bounding box center [711, 338] width 123 height 30
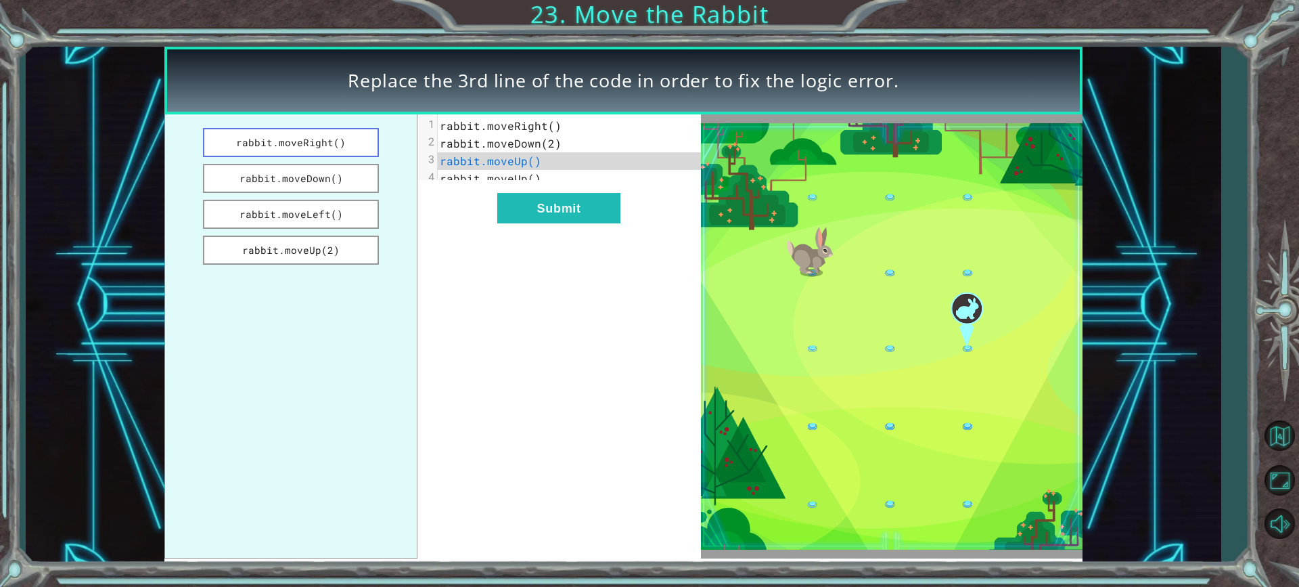
click at [290, 148] on button "rabbit.moveRight()" at bounding box center [291, 142] width 176 height 29
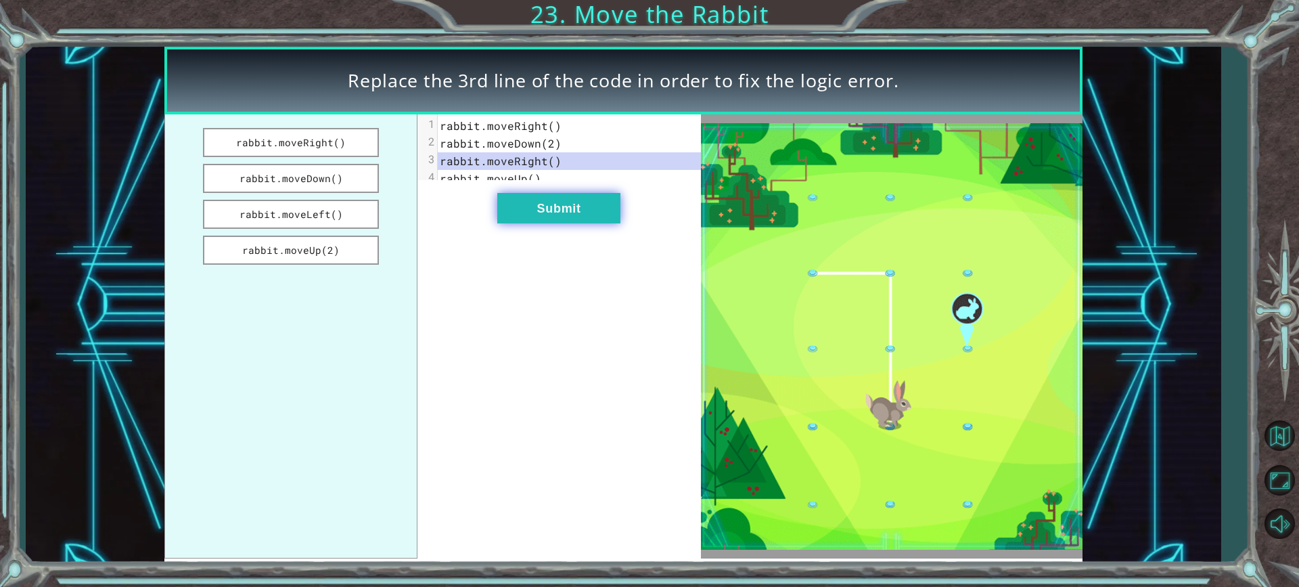
click at [515, 211] on button "Submit" at bounding box center [558, 208] width 123 height 30
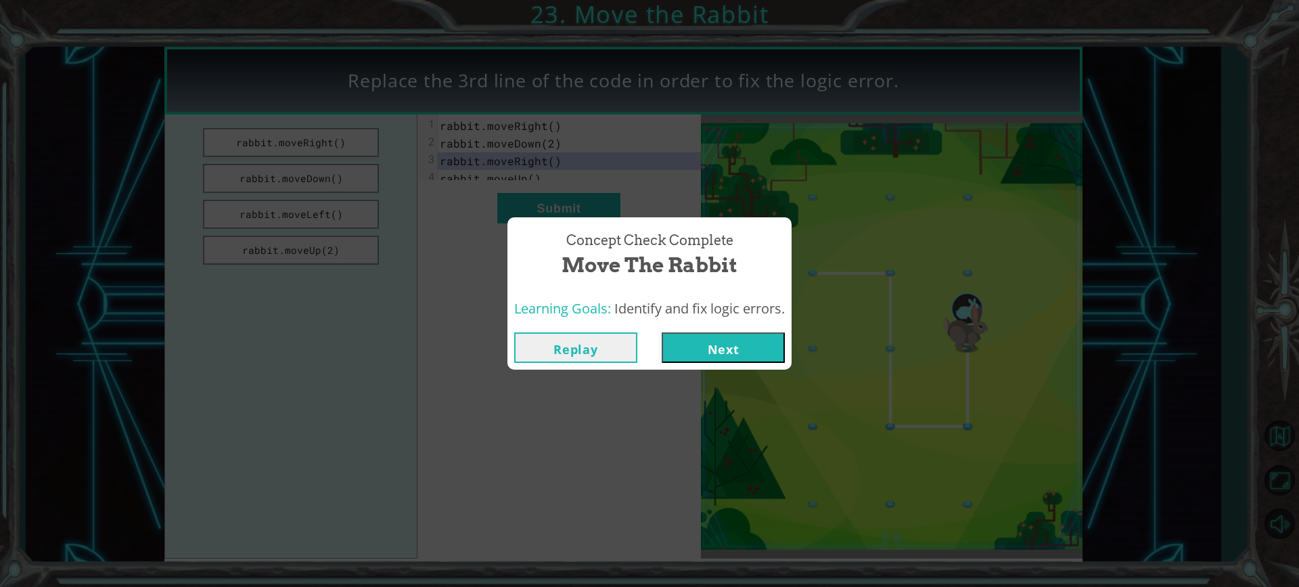
click at [730, 353] on button "Next" at bounding box center [723, 347] width 123 height 30
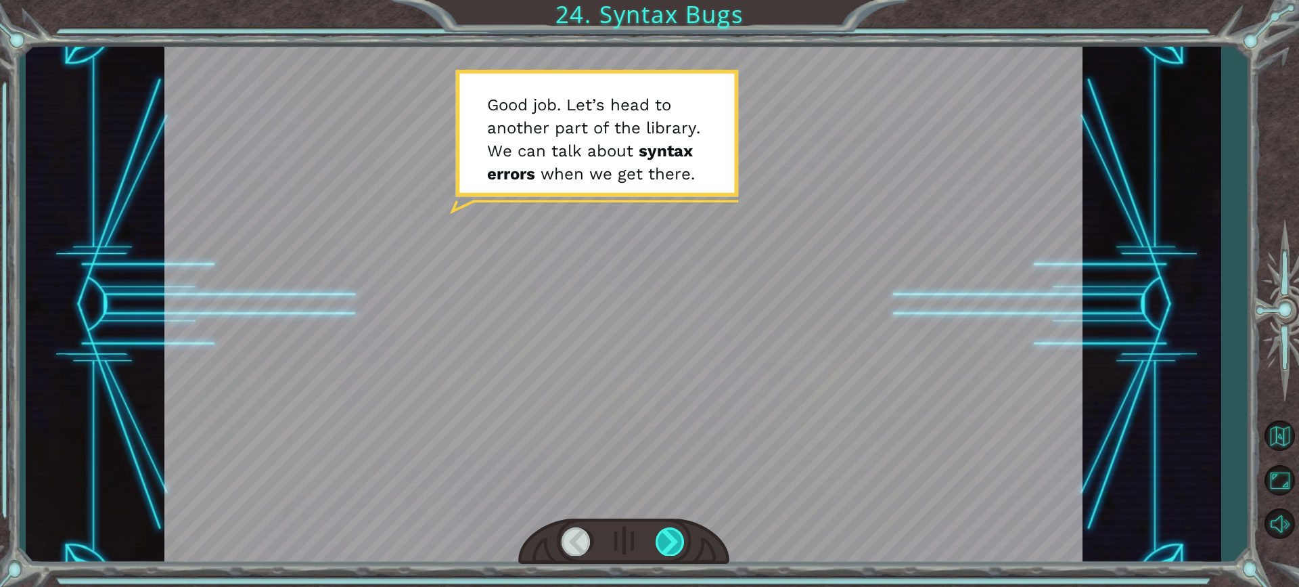
click at [671, 547] on div at bounding box center [671, 541] width 30 height 28
click at [666, 537] on div at bounding box center [671, 541] width 30 height 28
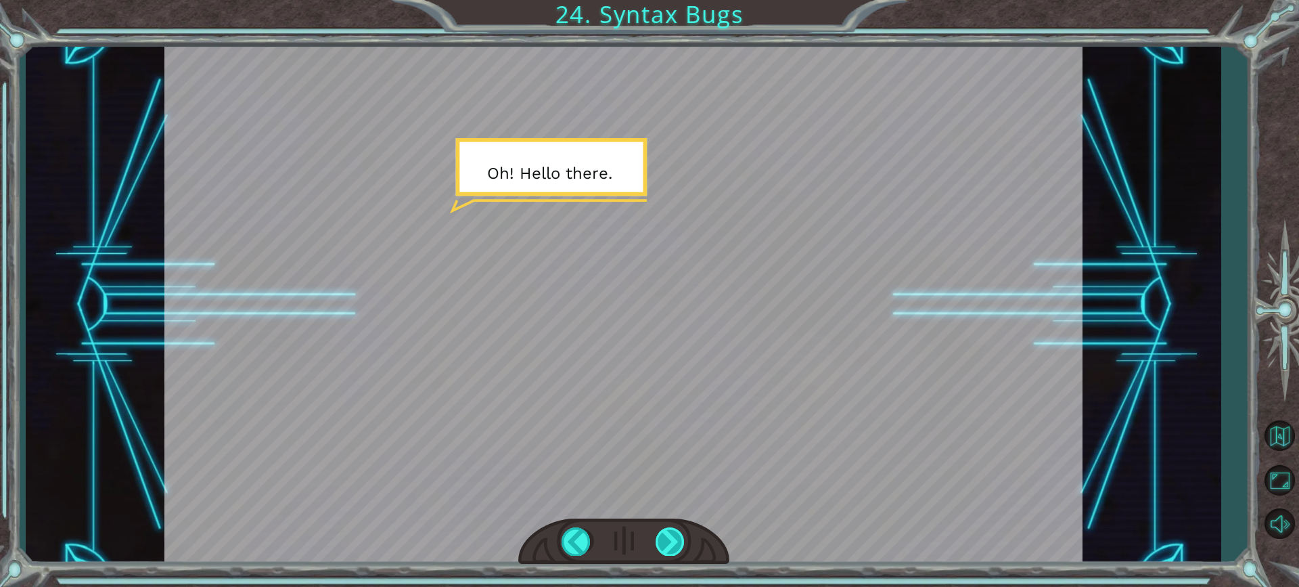
click at [666, 537] on div at bounding box center [671, 541] width 30 height 28
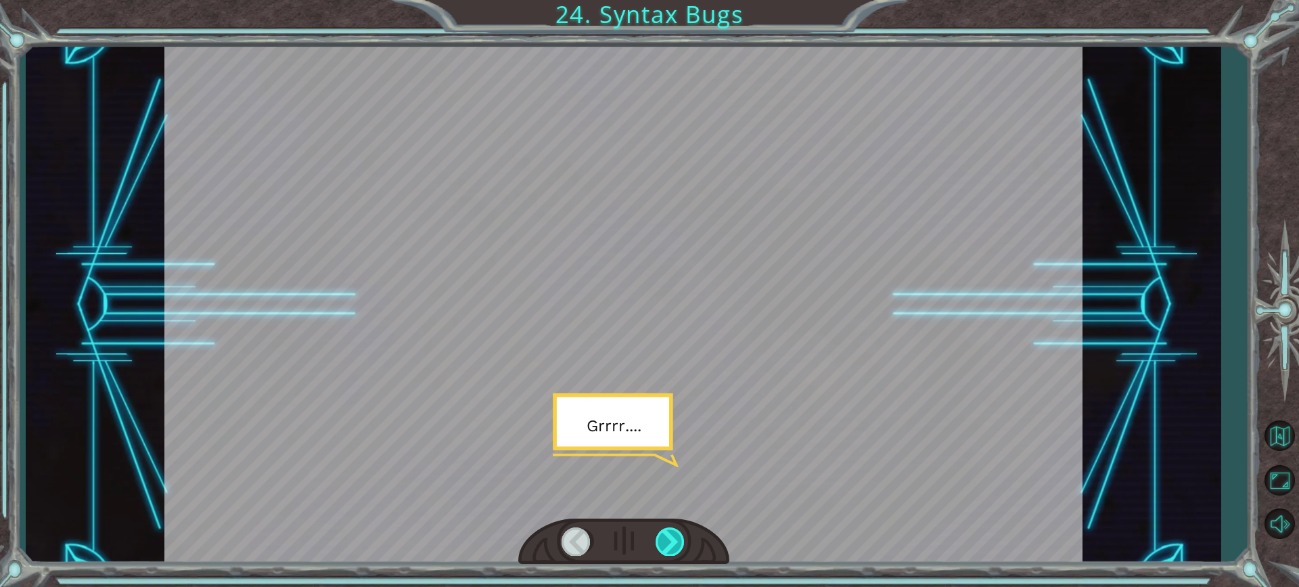
click at [666, 537] on div at bounding box center [671, 541] width 30 height 28
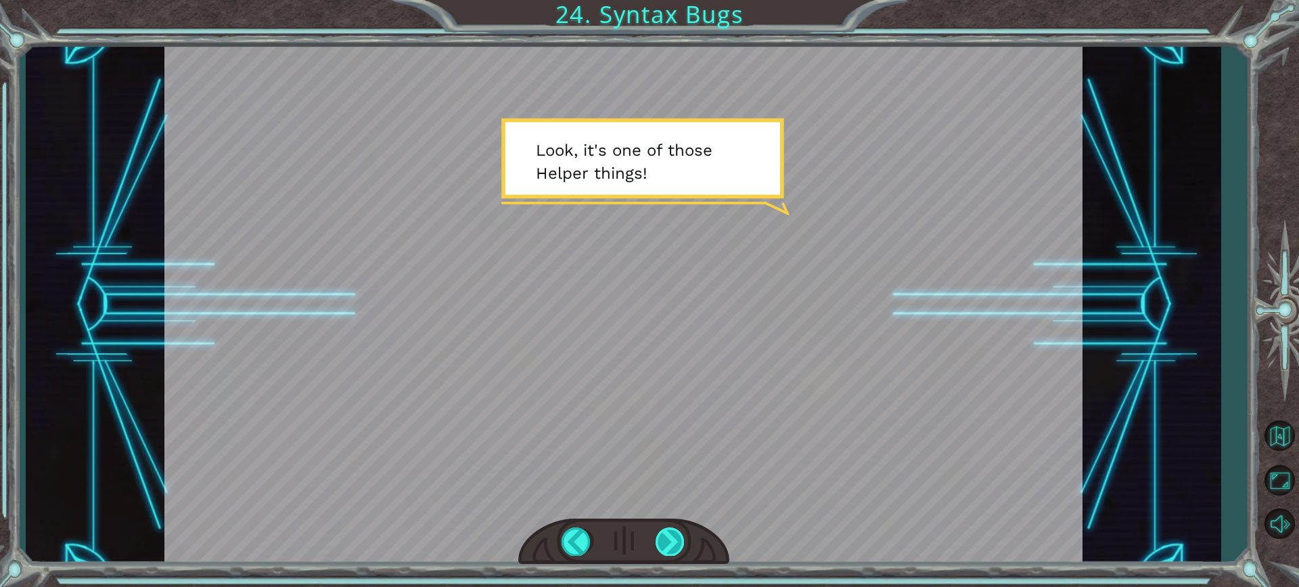
click at [666, 537] on div at bounding box center [671, 541] width 30 height 28
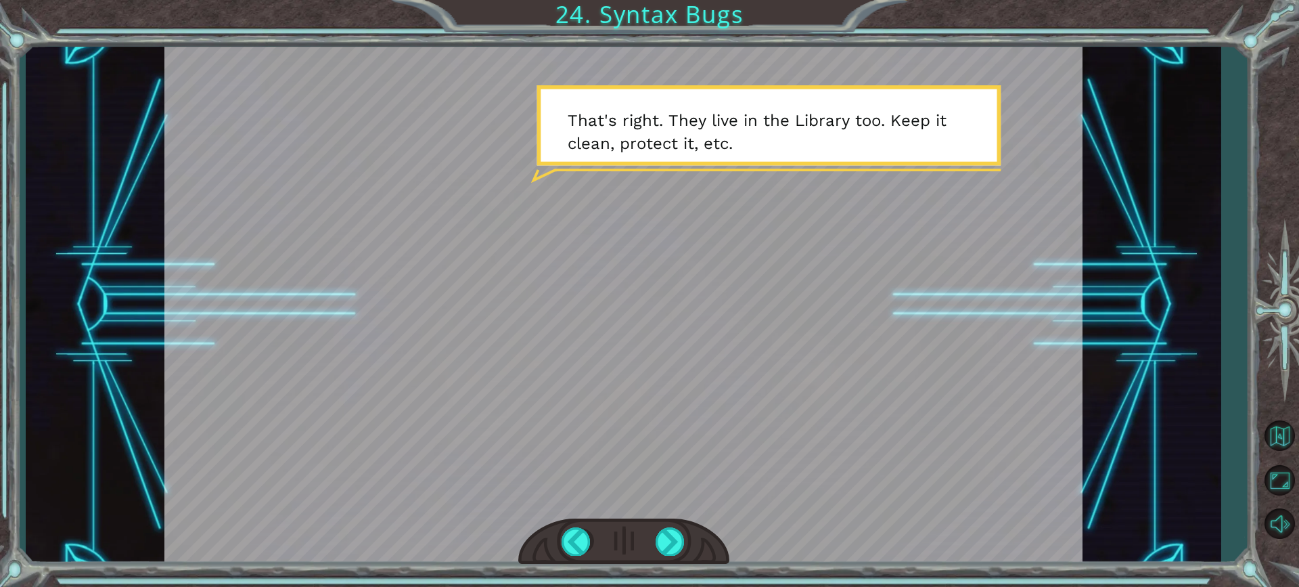
click at [661, 526] on div at bounding box center [623, 541] width 211 height 47
click at [659, 539] on div at bounding box center [671, 541] width 30 height 28
click at [646, 490] on div at bounding box center [623, 305] width 918 height 516
click at [673, 539] on div at bounding box center [671, 541] width 30 height 28
click at [674, 539] on div at bounding box center [671, 541] width 30 height 28
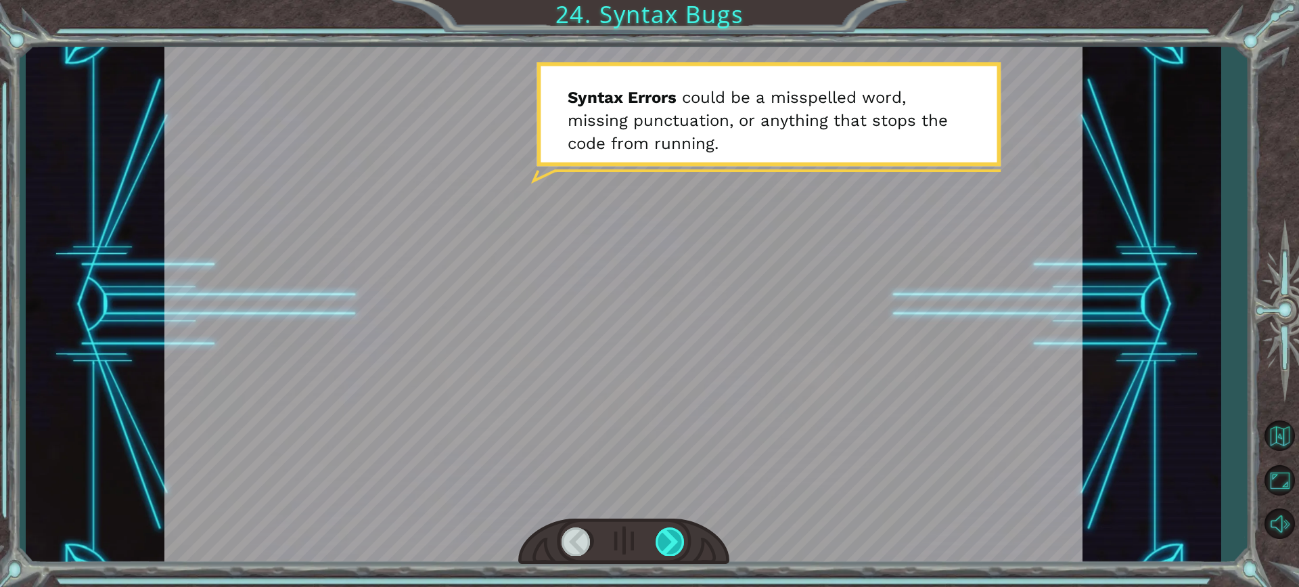
click at [680, 539] on div at bounding box center [671, 541] width 30 height 28
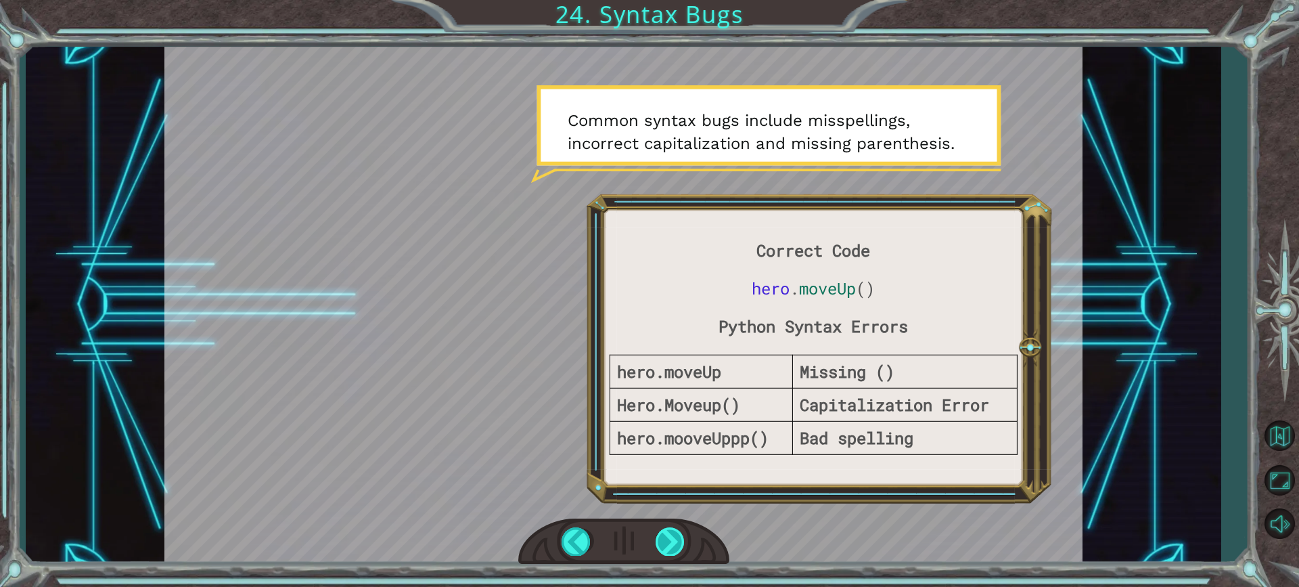
click at [666, 535] on div at bounding box center [671, 541] width 30 height 28
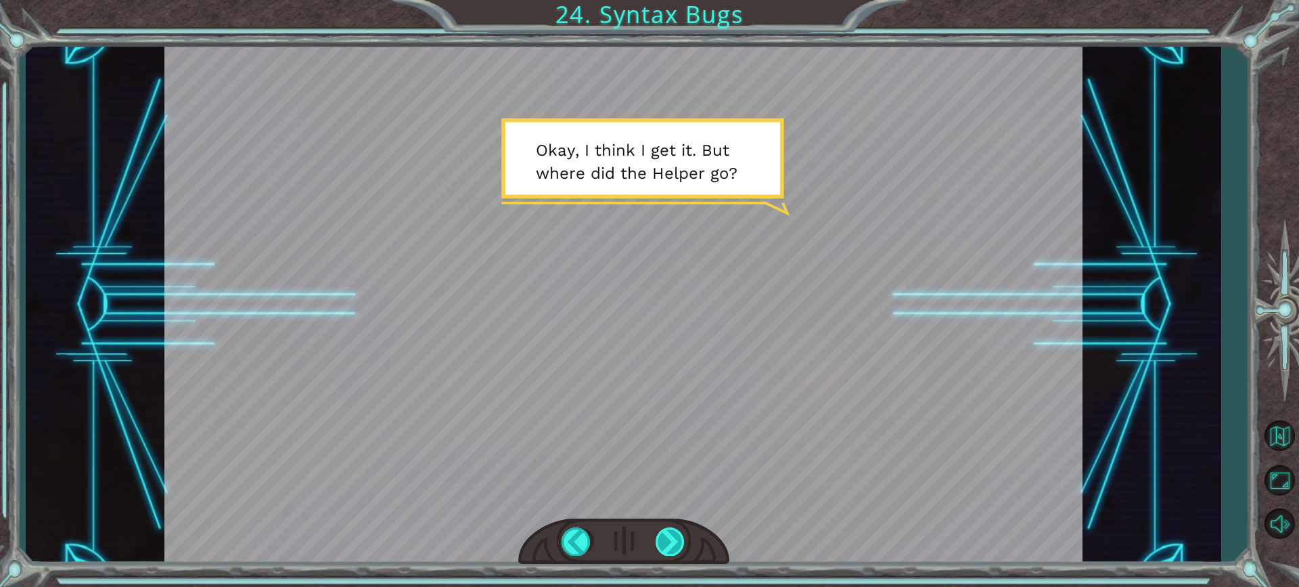
click at [671, 529] on div at bounding box center [671, 541] width 30 height 28
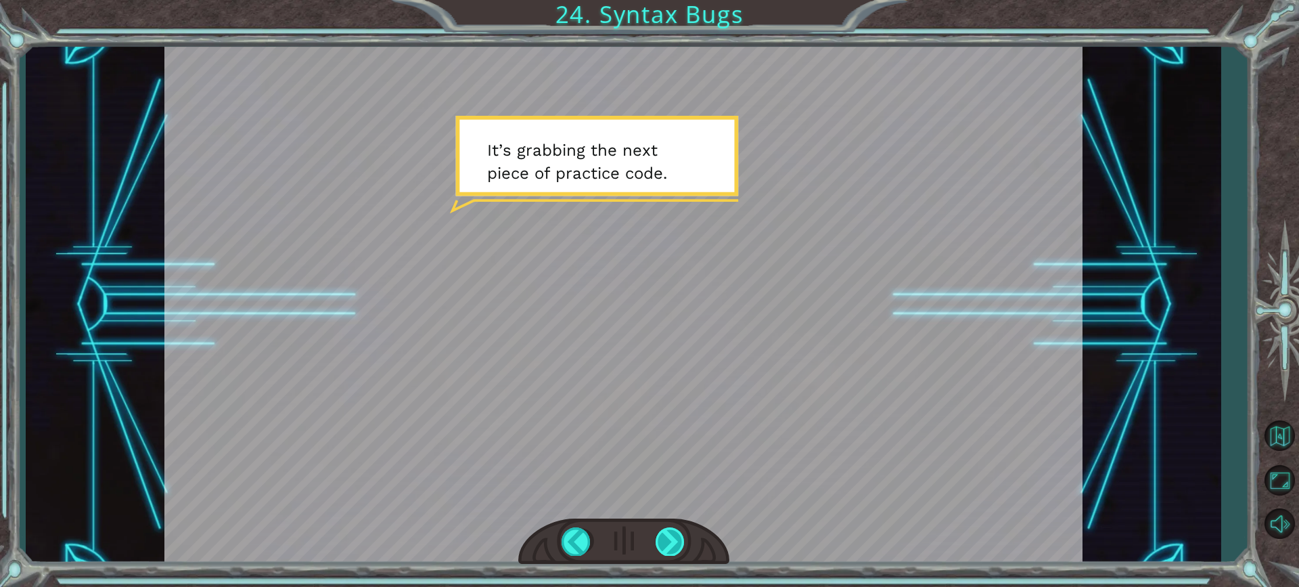
click at [671, 529] on div at bounding box center [671, 541] width 30 height 28
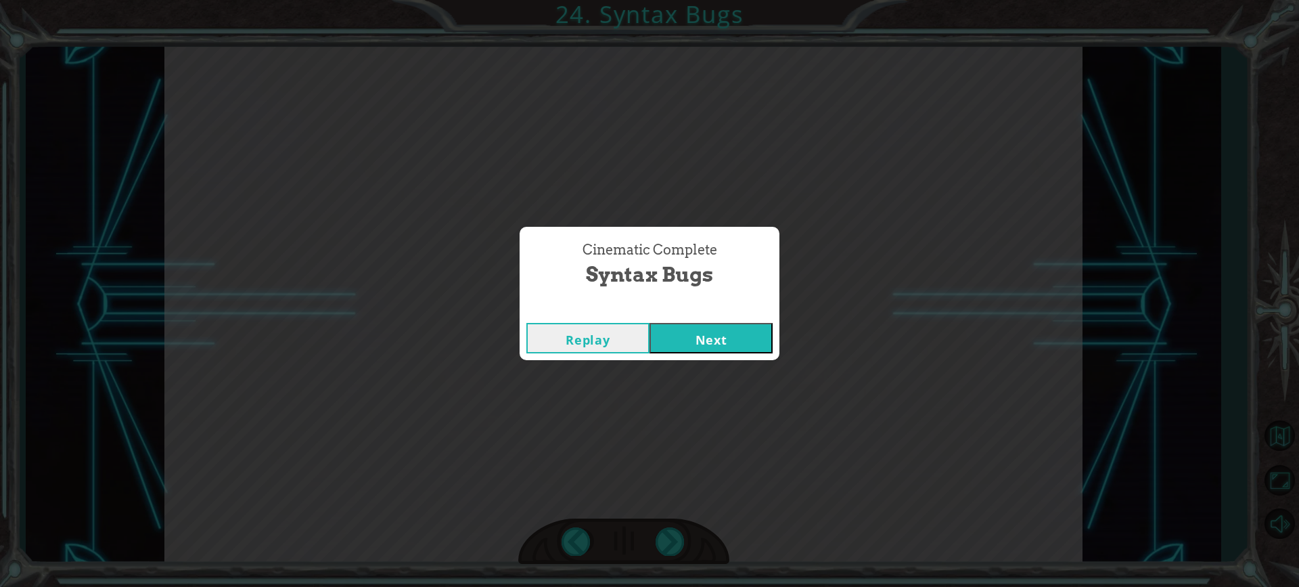
click at [721, 334] on button "Next" at bounding box center [711, 338] width 123 height 30
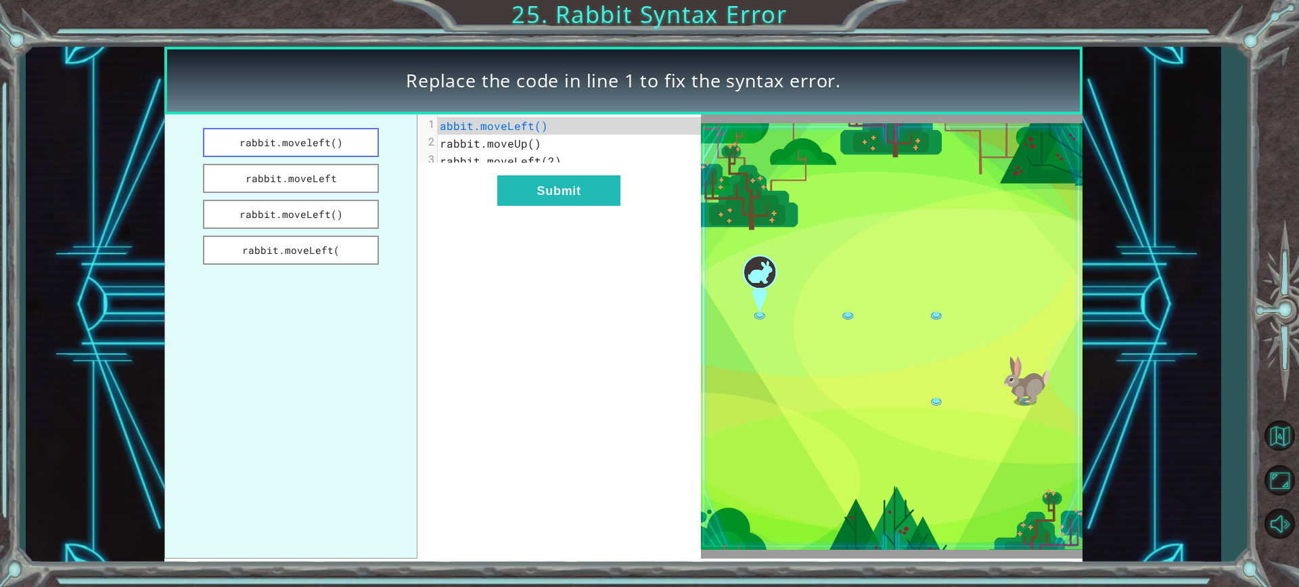
click at [323, 143] on button "rabbit.moveleft()" at bounding box center [291, 142] width 176 height 29
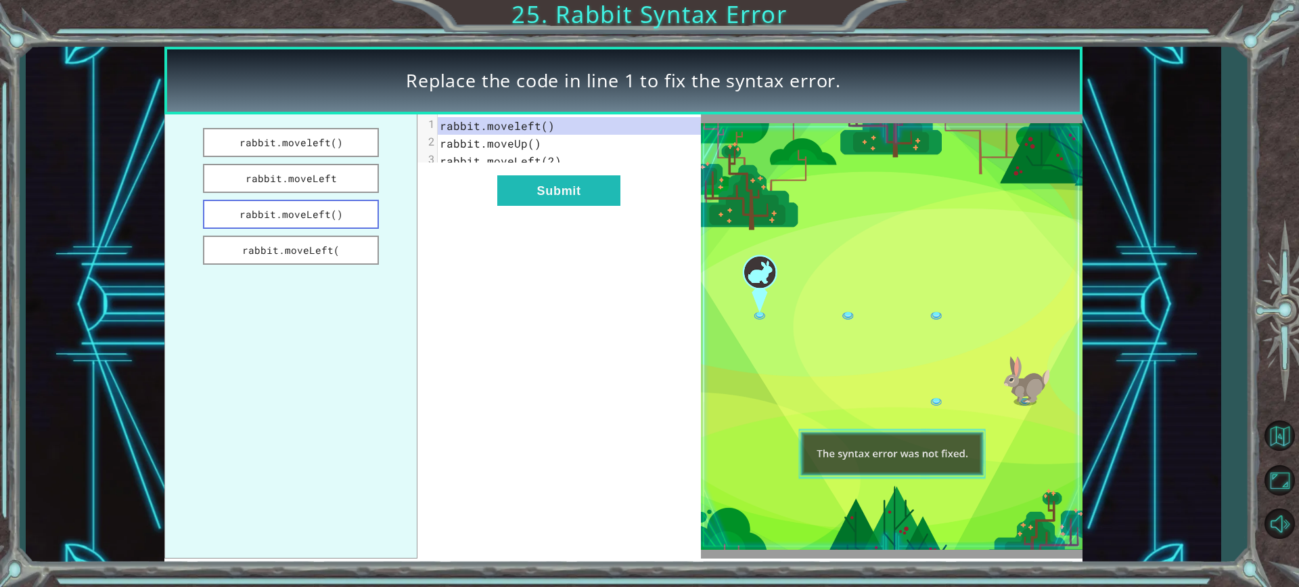
click at [307, 206] on button "rabbit.moveLeft()" at bounding box center [291, 214] width 176 height 29
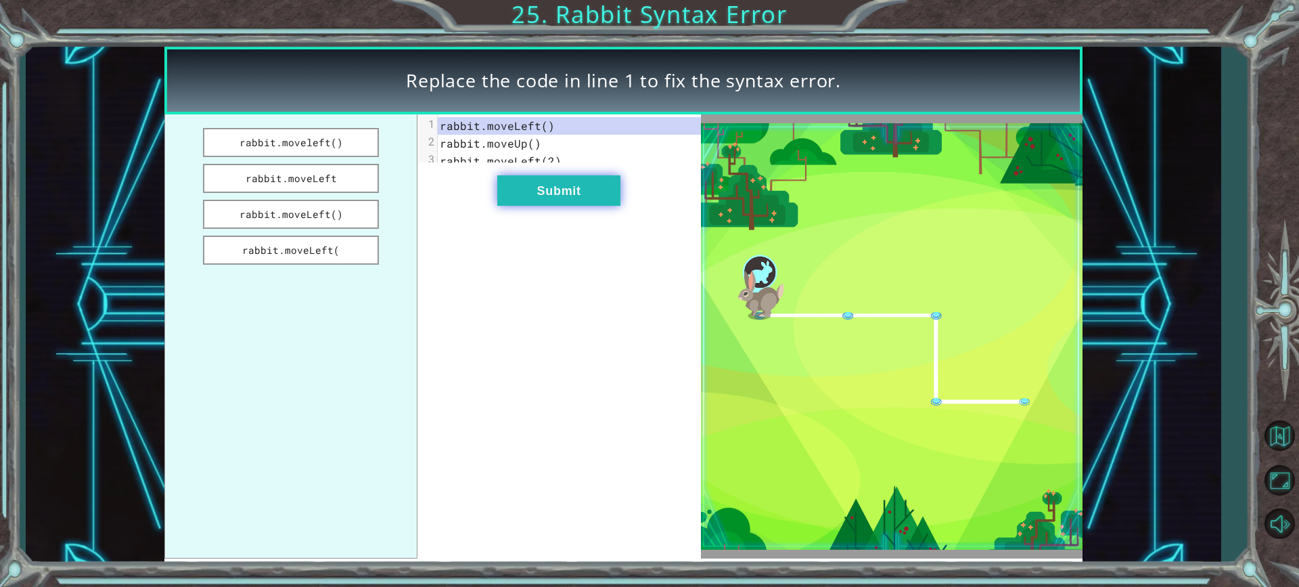
click at [520, 206] on button "Submit" at bounding box center [558, 190] width 123 height 30
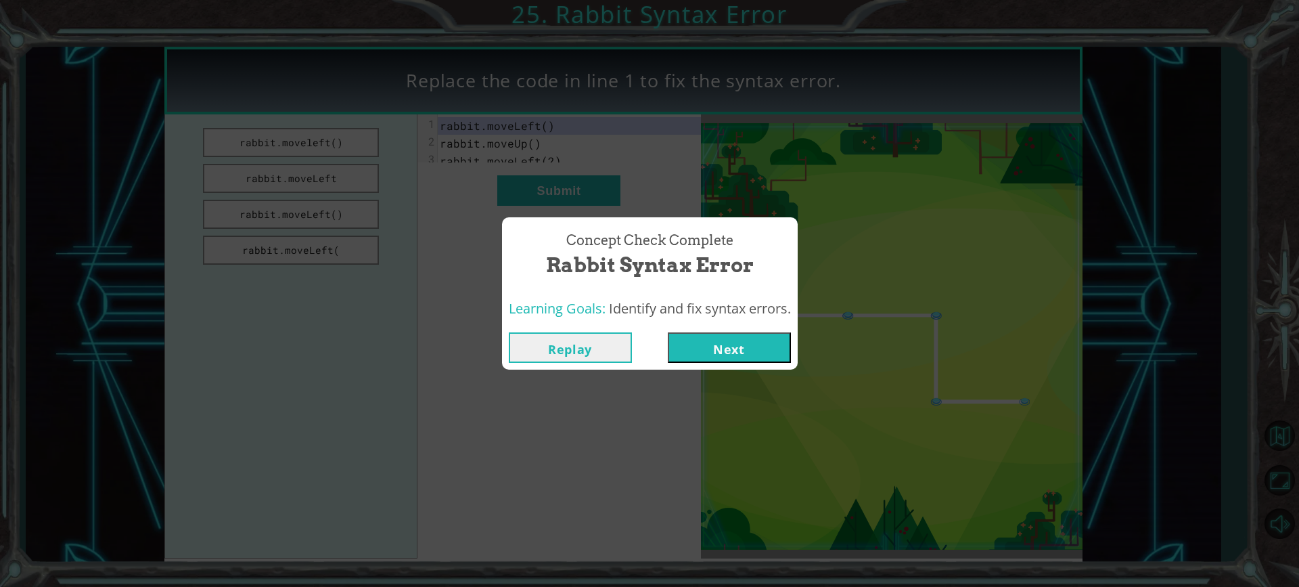
click at [719, 329] on div "Replay Next" at bounding box center [650, 348] width 296 height 44
click at [727, 336] on button "Next" at bounding box center [729, 347] width 123 height 30
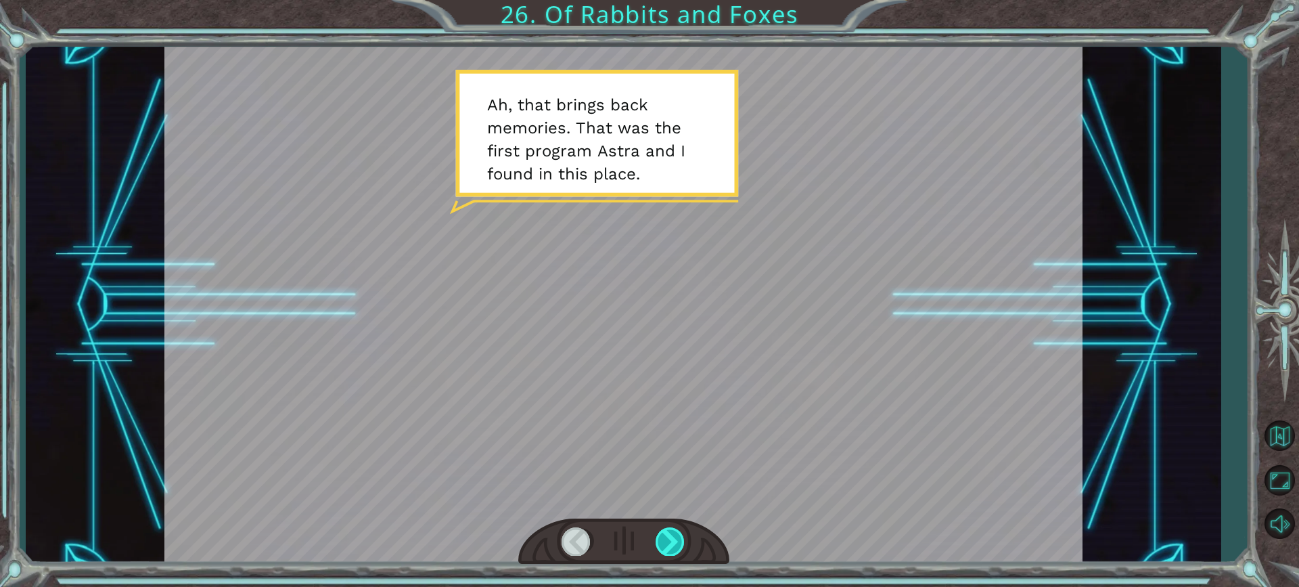
click at [664, 542] on div at bounding box center [671, 541] width 30 height 28
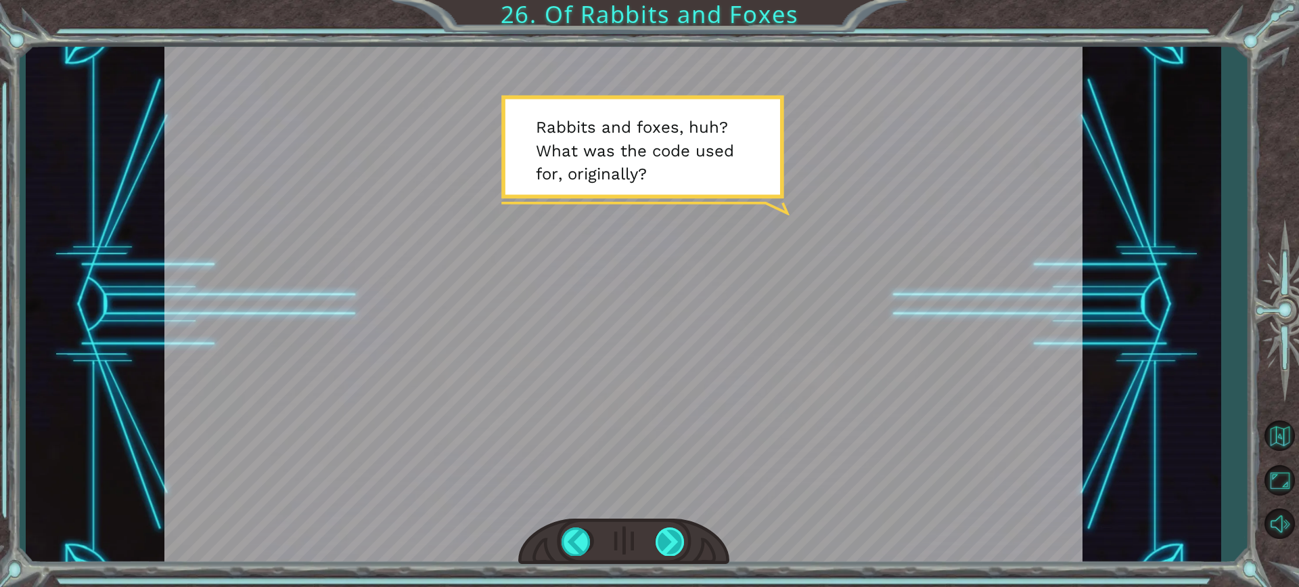
click at [667, 554] on div at bounding box center [671, 541] width 30 height 28
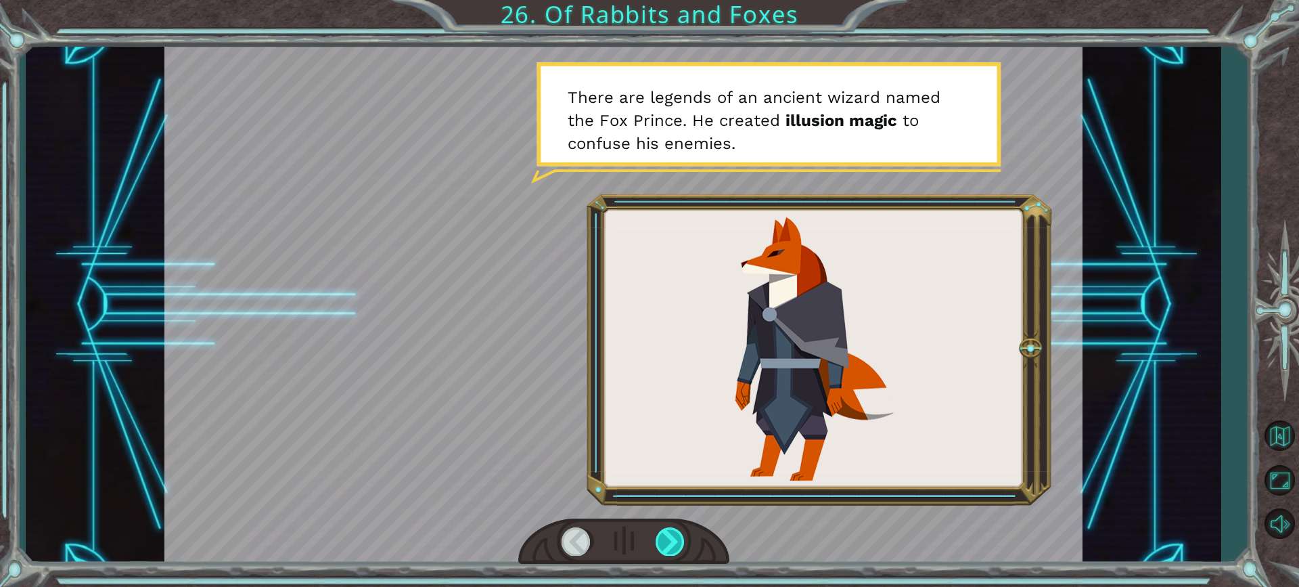
click at [677, 548] on div at bounding box center [671, 541] width 30 height 28
click at [673, 524] on div at bounding box center [623, 541] width 211 height 47
click at [665, 539] on div at bounding box center [671, 541] width 30 height 28
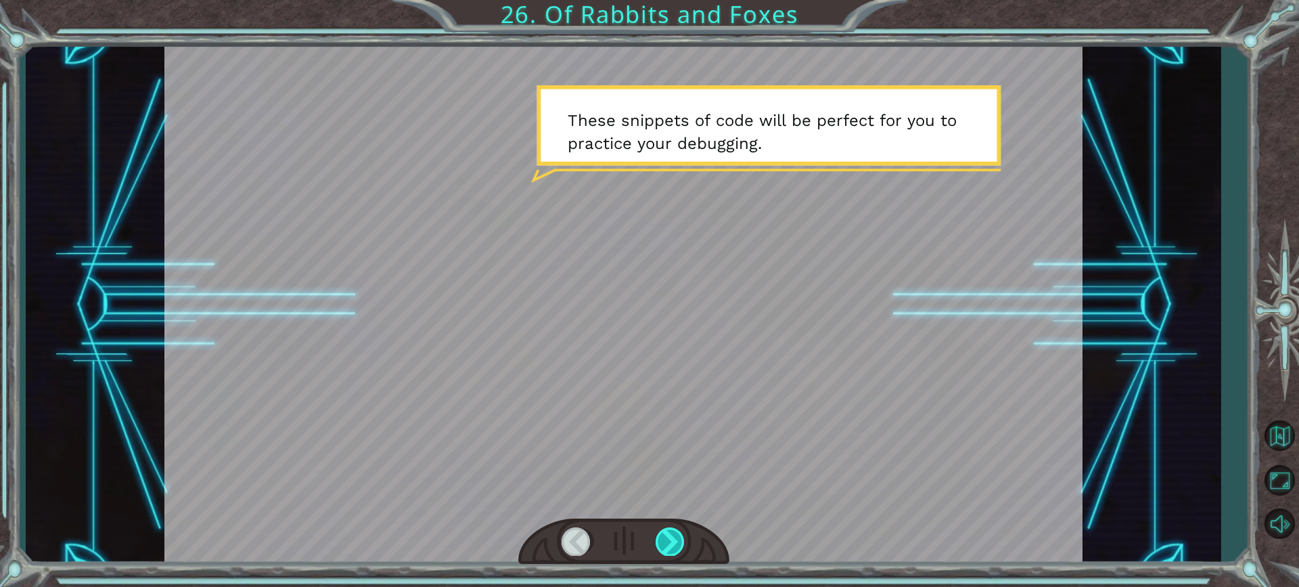
click at [665, 539] on div at bounding box center [671, 541] width 30 height 28
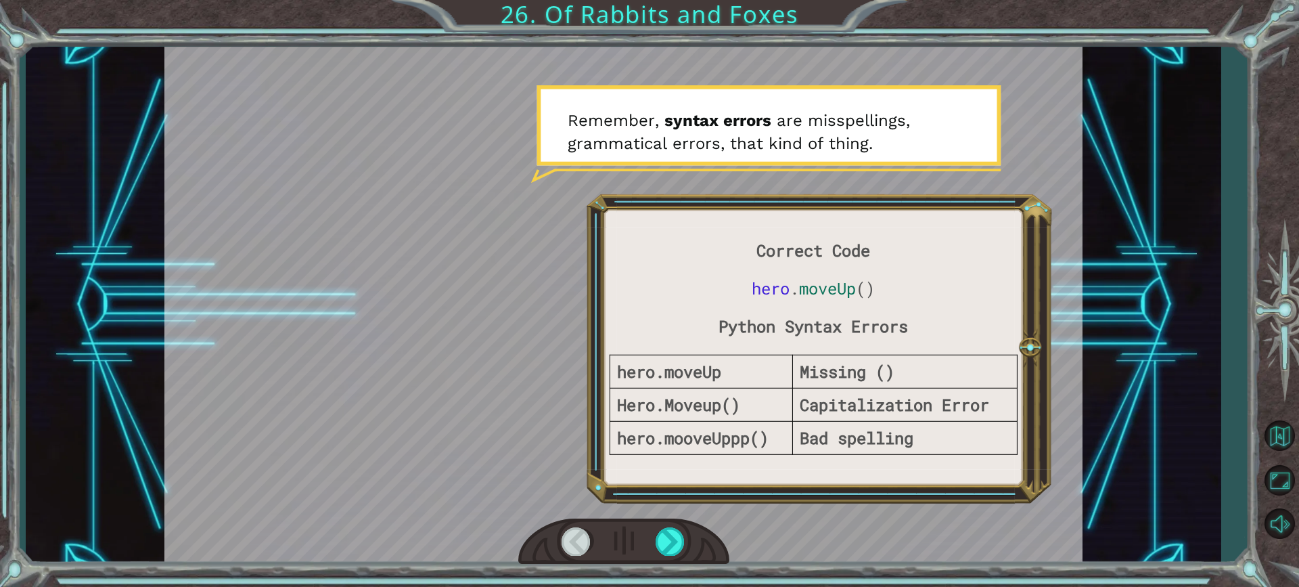
click at [653, 550] on div at bounding box center [623, 541] width 211 height 47
click at [661, 545] on div at bounding box center [671, 541] width 30 height 28
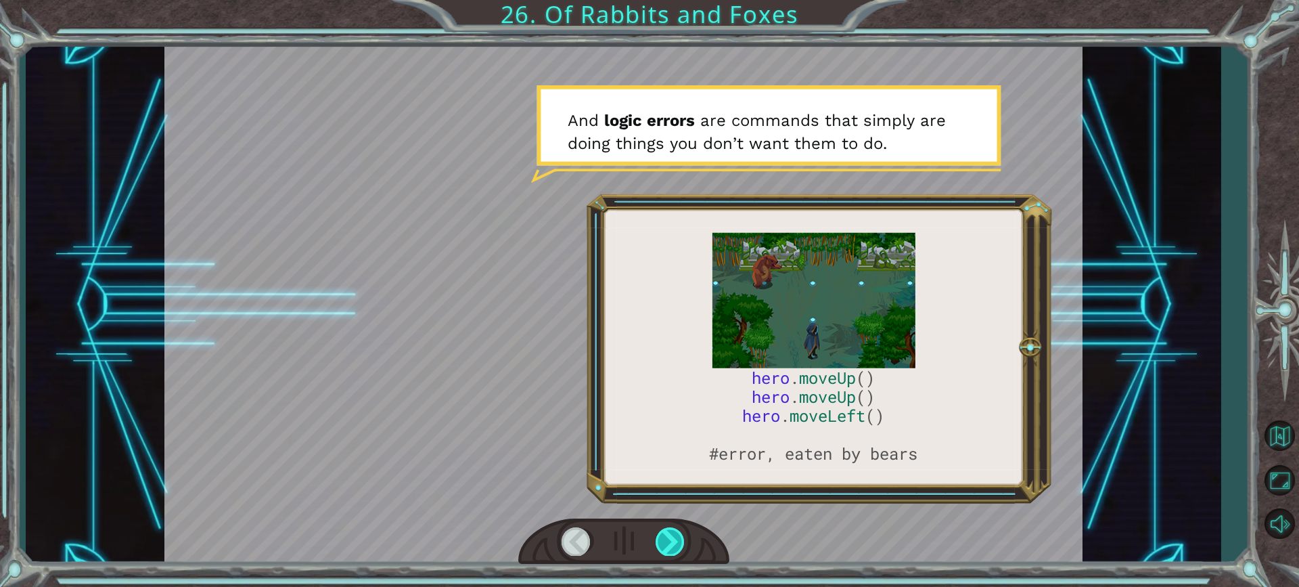
click at [661, 545] on div at bounding box center [671, 541] width 30 height 28
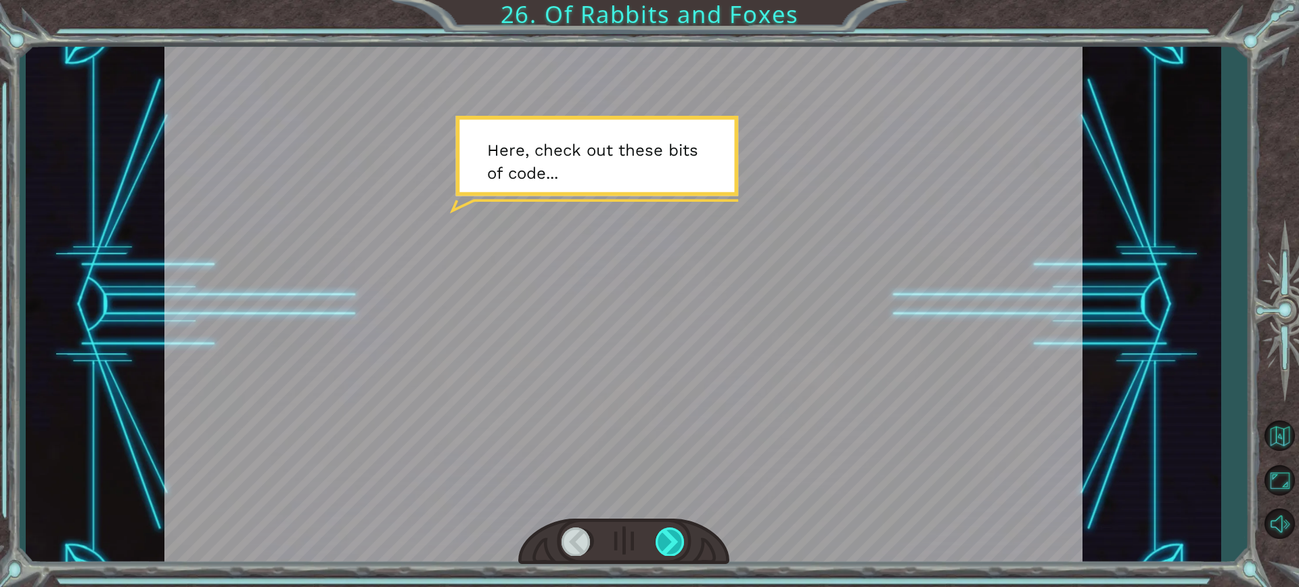
click at [661, 545] on div at bounding box center [671, 541] width 30 height 28
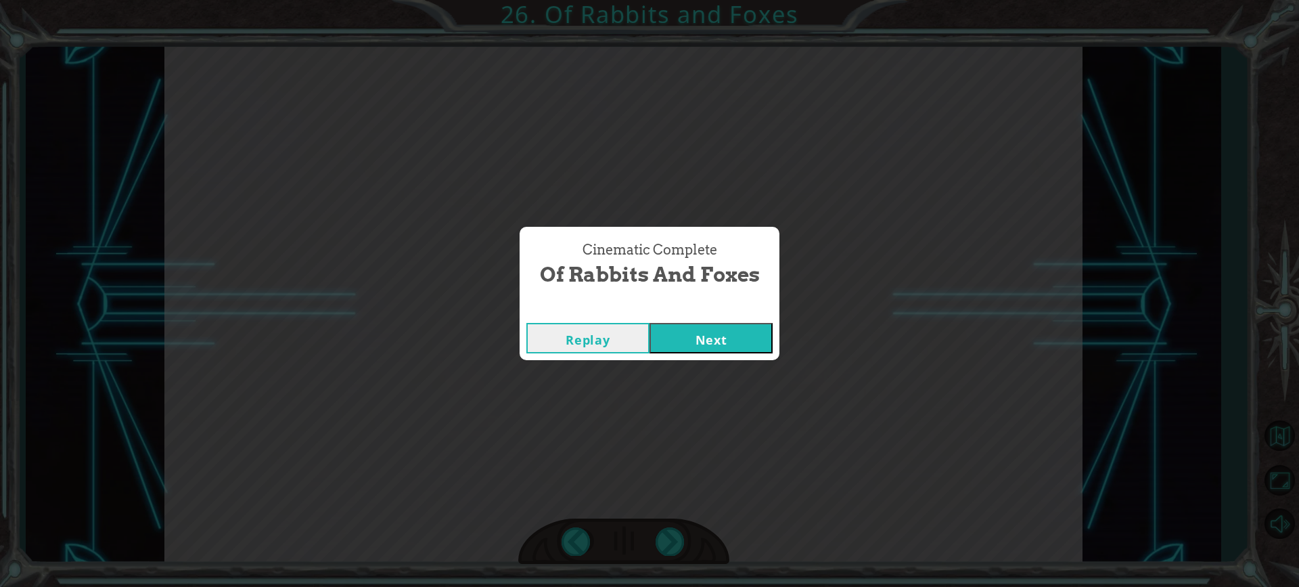
click at [730, 327] on button "Next" at bounding box center [711, 338] width 123 height 30
